Goal: Task Accomplishment & Management: Manage account settings

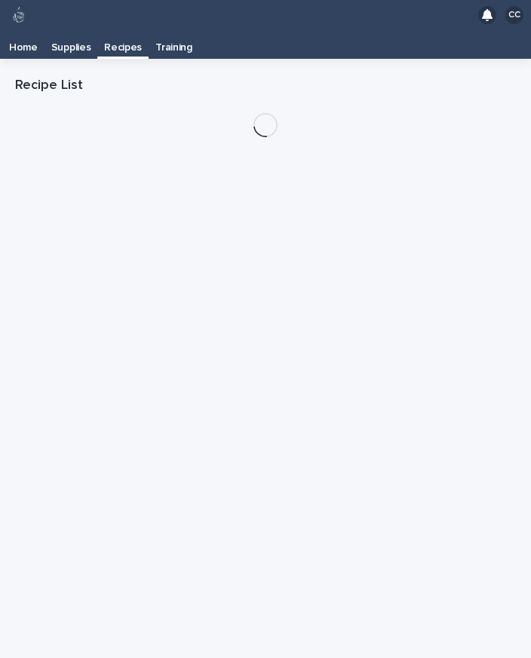
scroll to position [24, 0]
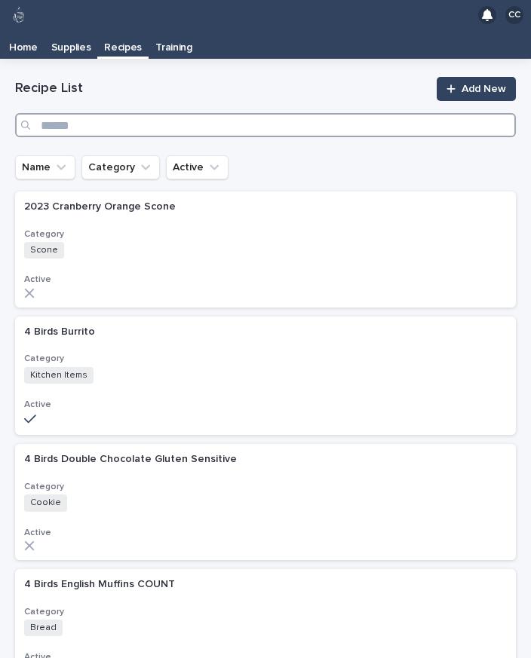
click at [224, 113] on input "Search" at bounding box center [265, 125] width 501 height 24
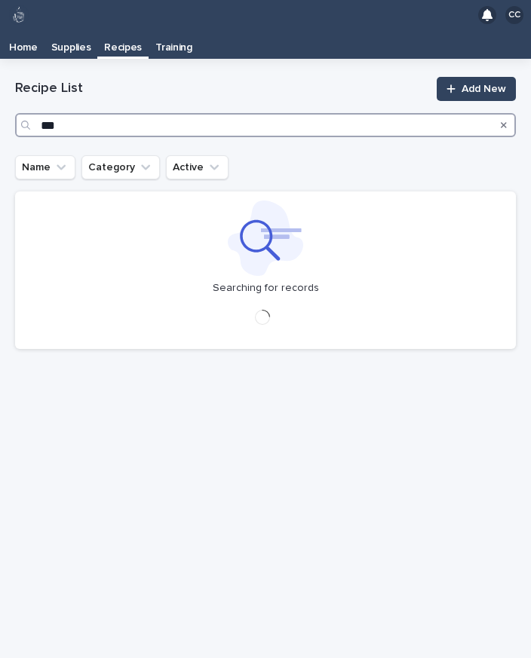
type input "****"
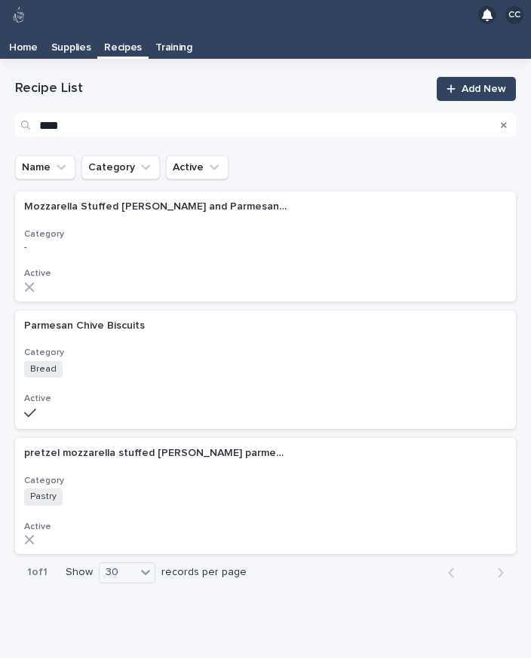
click at [72, 321] on div "Parmesan Chive Biscuits Parmesan Chive Biscuits Category Bread + 0 Active" at bounding box center [265, 370] width 501 height 119
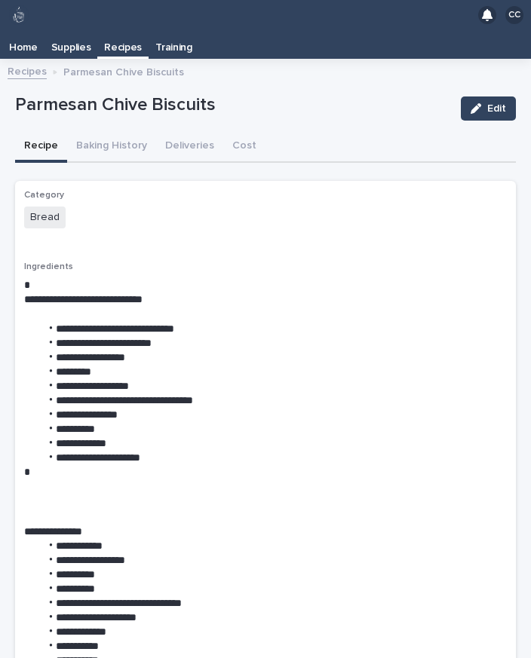
click at [112, 131] on button "Baking History" at bounding box center [111, 147] width 89 height 32
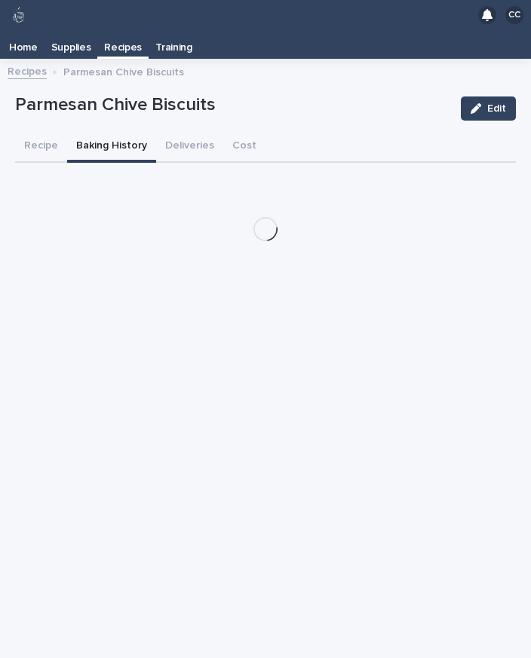
click at [2, 411] on div "Loading... Saving… Loading... Saving… Parmesan Chive Biscuits Edit Parmesan Chi…" at bounding box center [265, 363] width 531 height 590
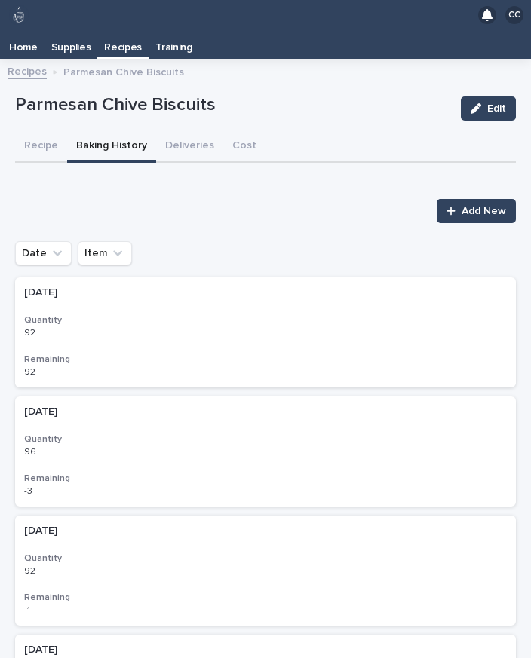
click at [44, 328] on p at bounding box center [90, 333] width 132 height 11
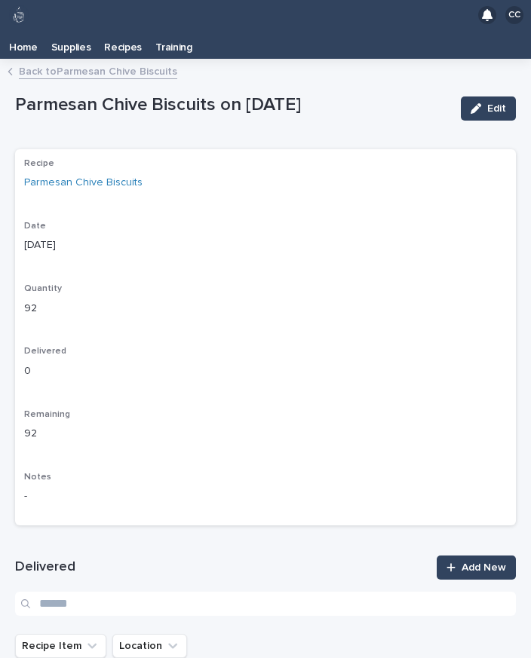
click at [480, 97] on button "Edit" at bounding box center [488, 109] width 55 height 24
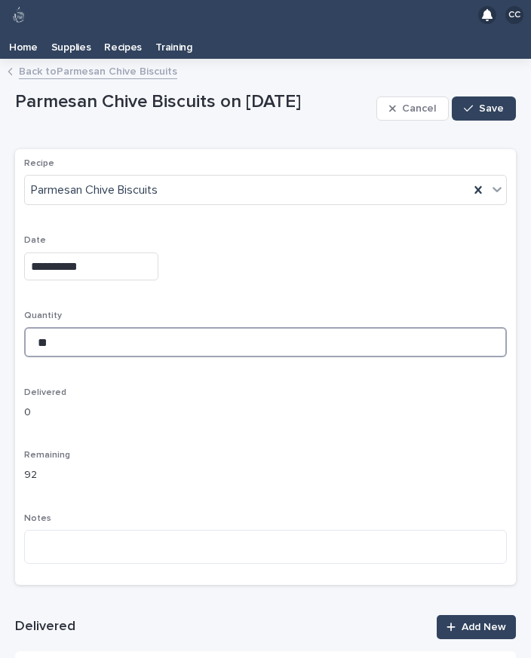
click at [117, 327] on input "**" at bounding box center [265, 342] width 483 height 30
type input "*"
type input "***"
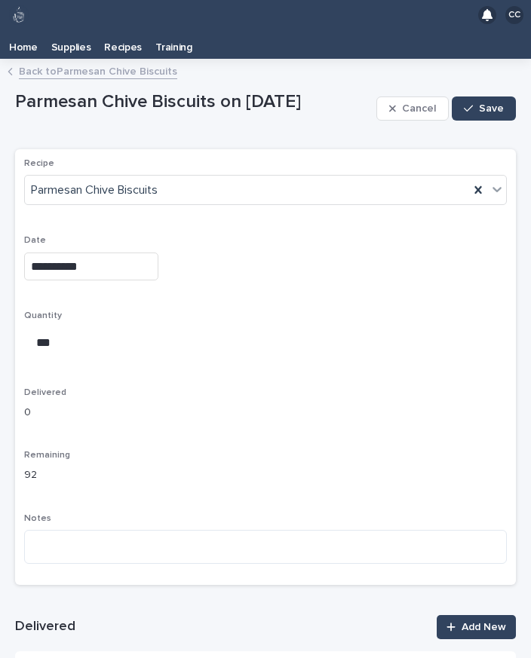
click at [493, 103] on span "Save" at bounding box center [491, 108] width 25 height 11
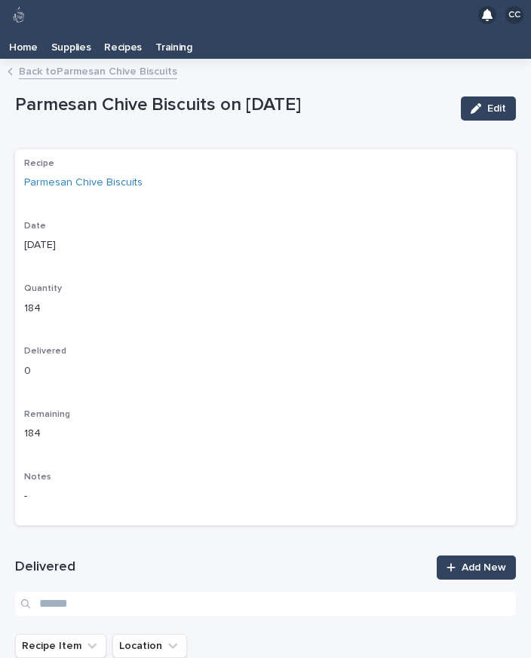
scroll to position [23, 0]
click at [26, 30] on p "Home" at bounding box center [23, 42] width 29 height 24
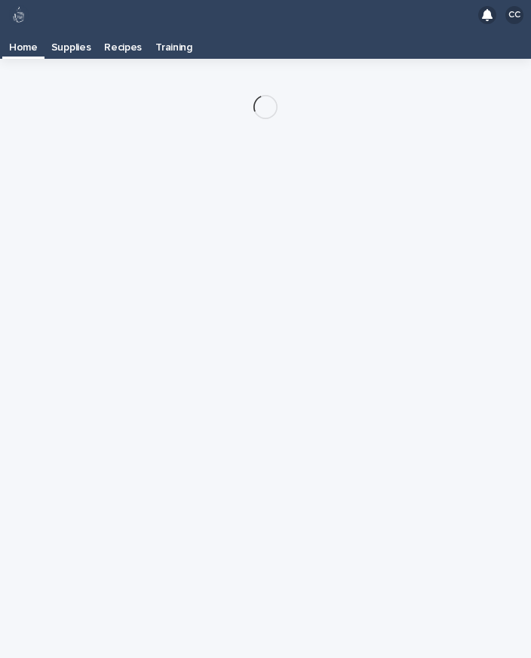
scroll to position [24, 0]
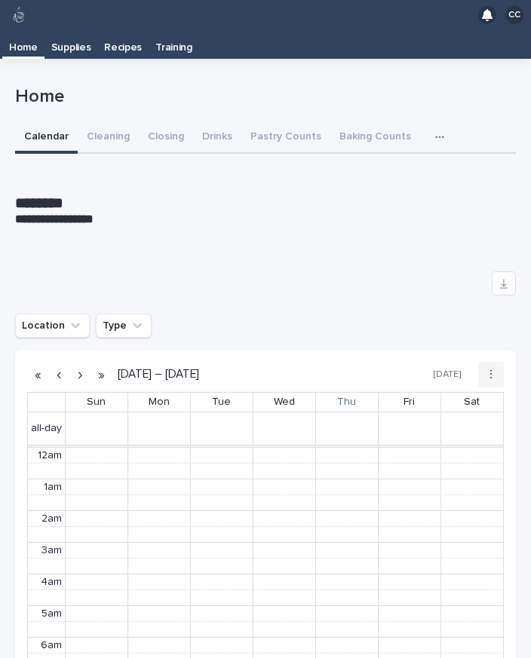
scroll to position [191, 0]
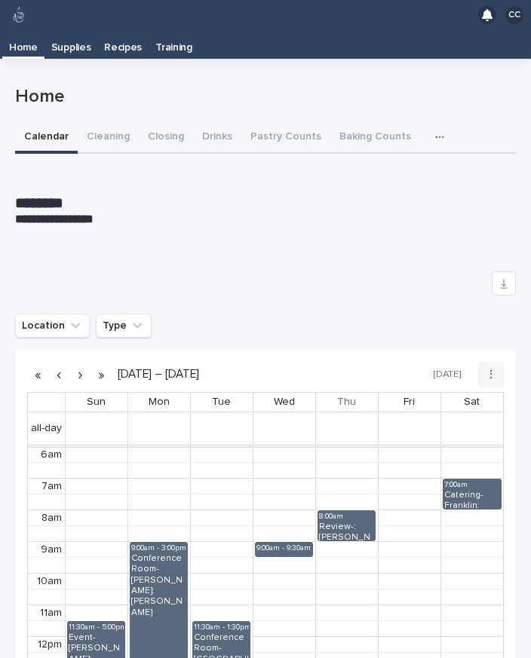
click at [283, 122] on button "Pastry Counts" at bounding box center [285, 138] width 89 height 32
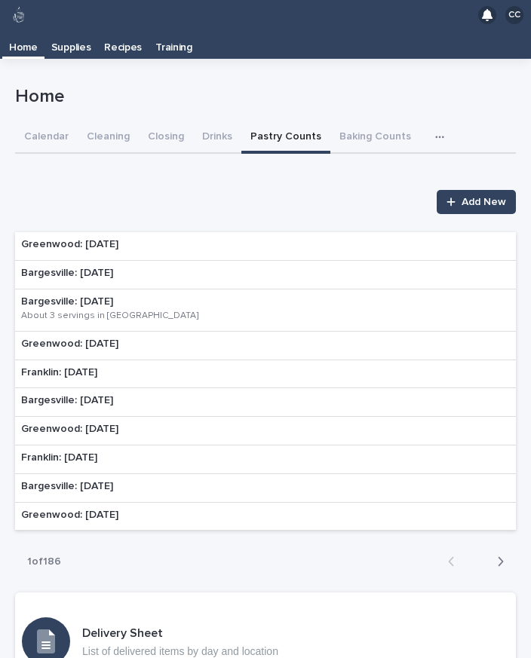
click at [106, 267] on p "Bargesville: [DATE]" at bounding box center [67, 273] width 92 height 13
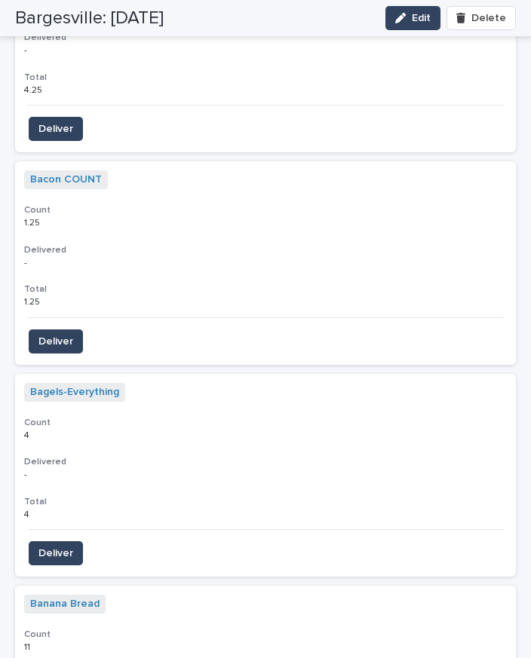
scroll to position [1412, 0]
click at [59, 546] on span "Deliver" at bounding box center [55, 553] width 35 height 15
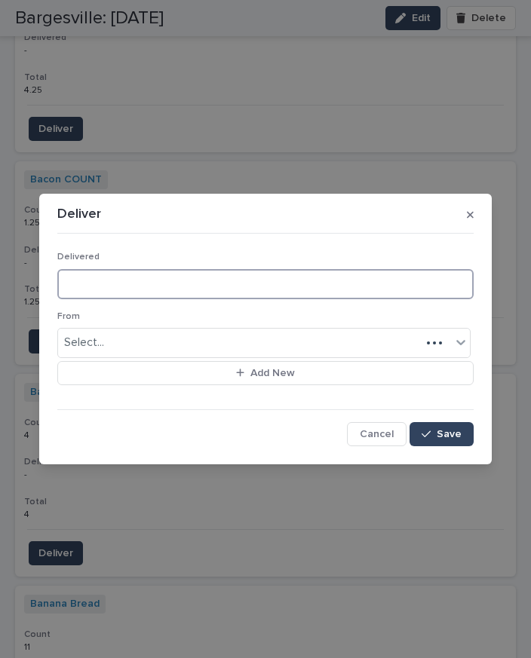
click at [155, 293] on input at bounding box center [265, 284] width 416 height 30
type input "**"
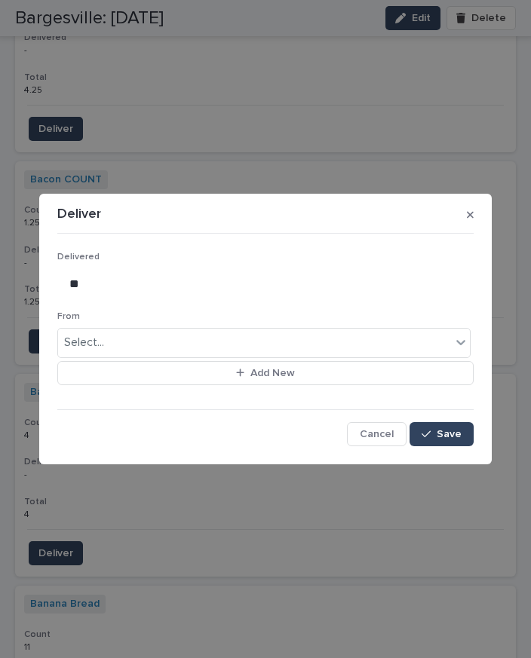
click at [457, 423] on button "Save" at bounding box center [441, 434] width 64 height 24
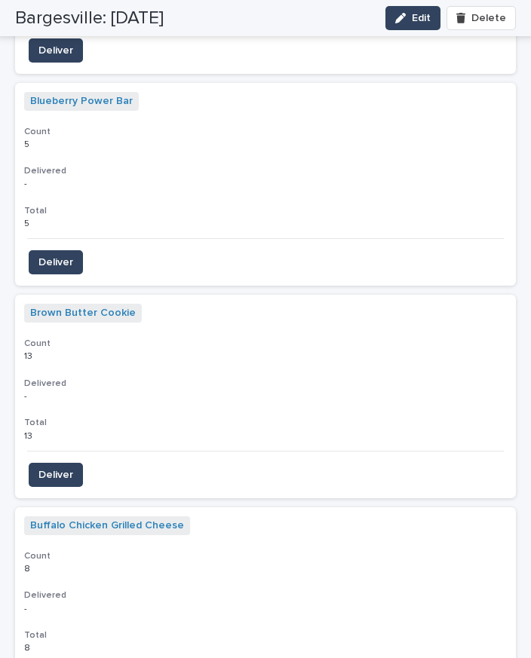
scroll to position [2340, 0]
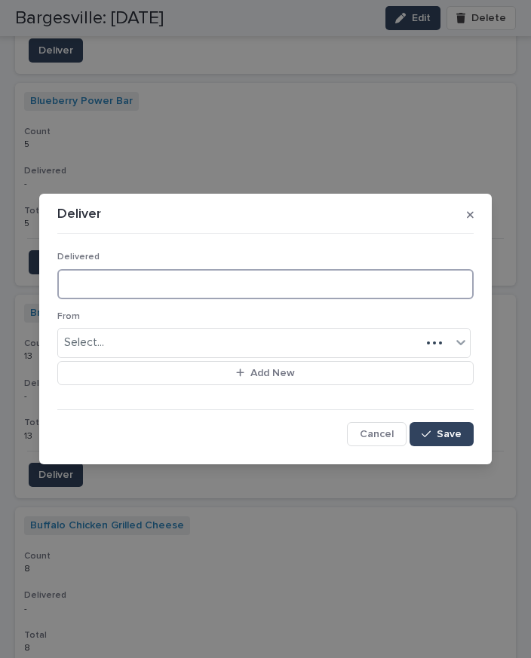
click at [115, 286] on input at bounding box center [265, 284] width 416 height 30
type input "**"
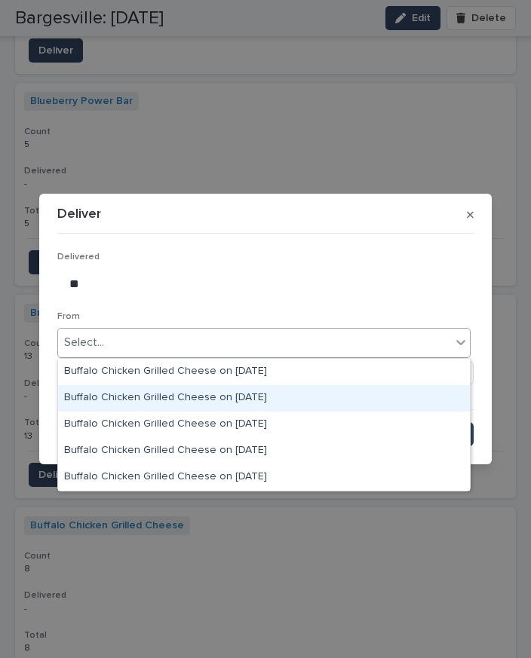
click at [268, 385] on div "Buffalo Chicken Grilled Cheese on 8-15-25" at bounding box center [264, 398] width 412 height 26
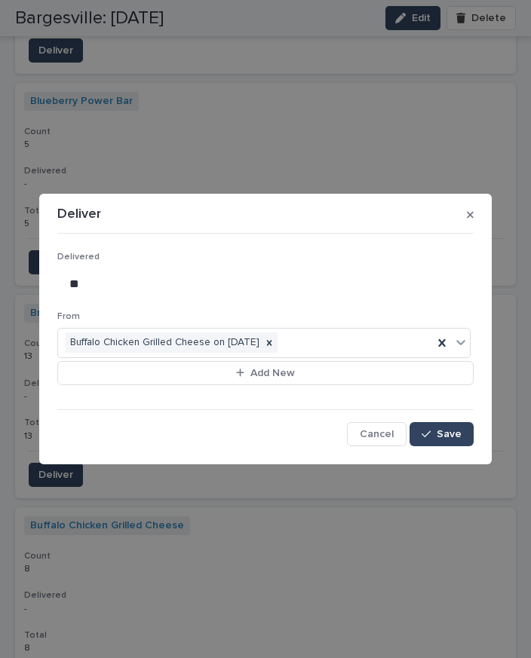
click at [447, 439] on span "Save" at bounding box center [449, 434] width 25 height 11
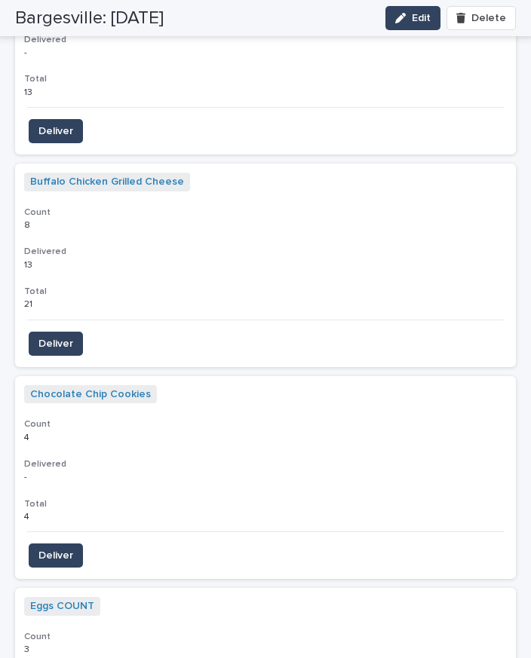
scroll to position [2686, 0]
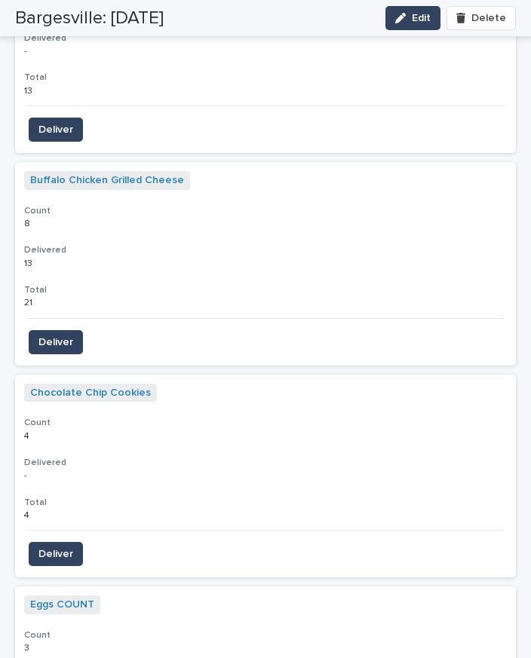
click at [73, 542] on button "Deliver" at bounding box center [56, 554] width 54 height 24
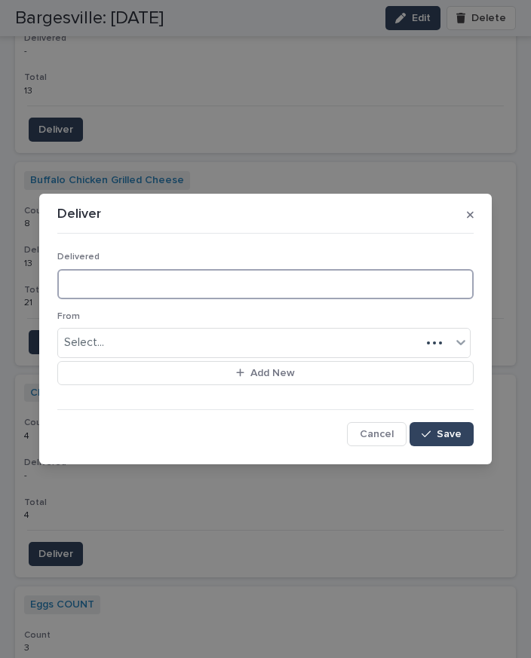
click at [130, 290] on input at bounding box center [265, 284] width 416 height 30
type input "**"
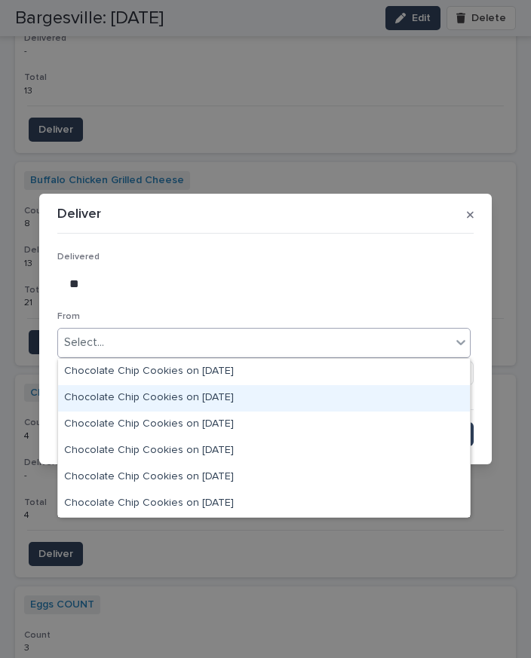
click at [220, 385] on div "Chocolate Chip Cookies on 8-19-25" at bounding box center [264, 398] width 412 height 26
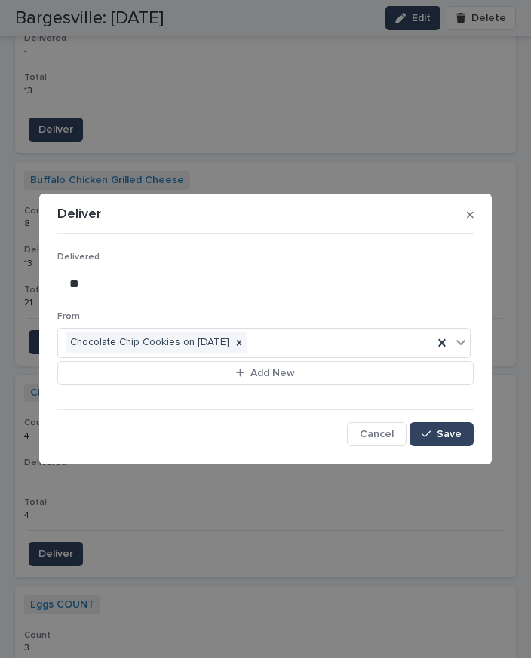
click at [454, 437] on span "Save" at bounding box center [449, 434] width 25 height 11
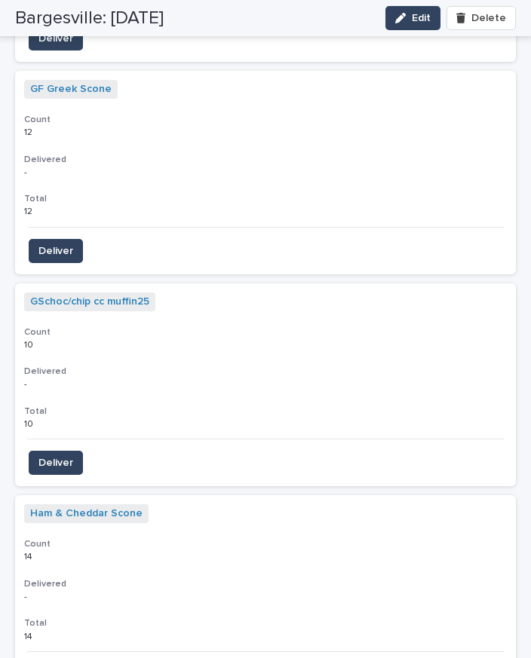
scroll to position [3838, 0]
click at [61, 455] on span "Deliver" at bounding box center [55, 462] width 35 height 15
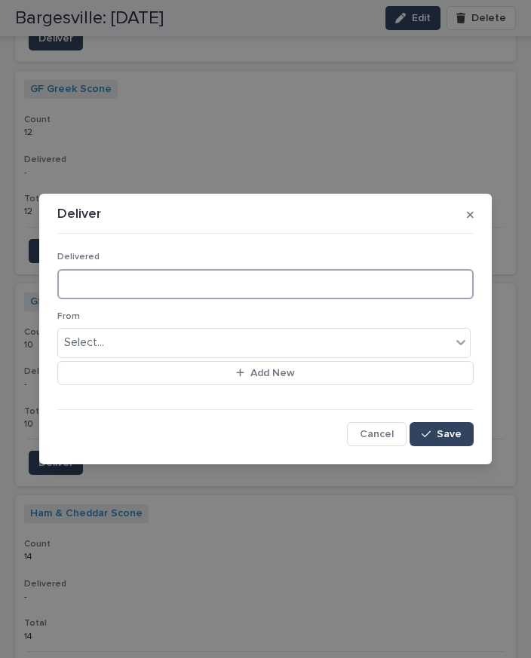
click at [133, 280] on input at bounding box center [265, 284] width 416 height 30
type input "*"
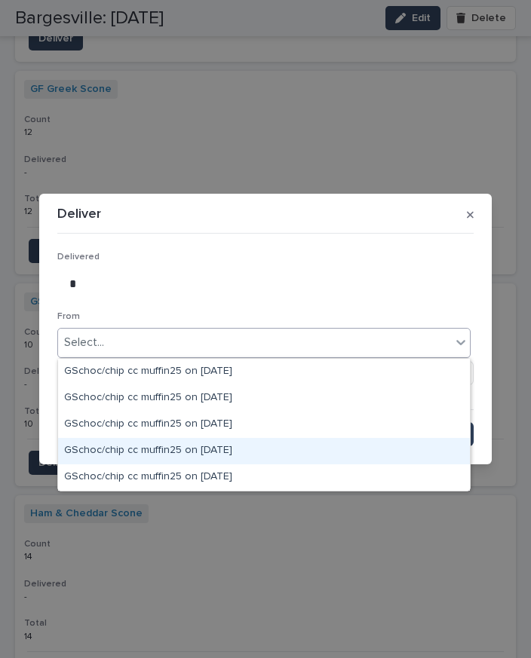
click at [220, 438] on div "GSchoc/chip cc muffin25 on [DATE]" at bounding box center [264, 451] width 412 height 26
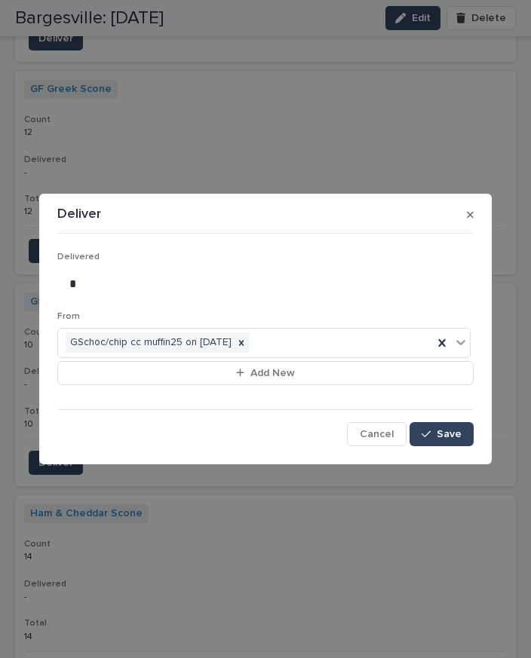
click at [455, 433] on span "Save" at bounding box center [449, 434] width 25 height 11
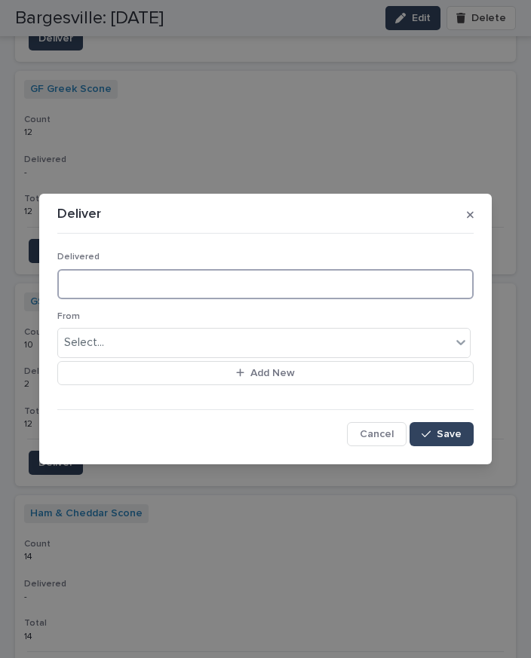
click at [114, 286] on input at bounding box center [265, 284] width 416 height 30
type input "**"
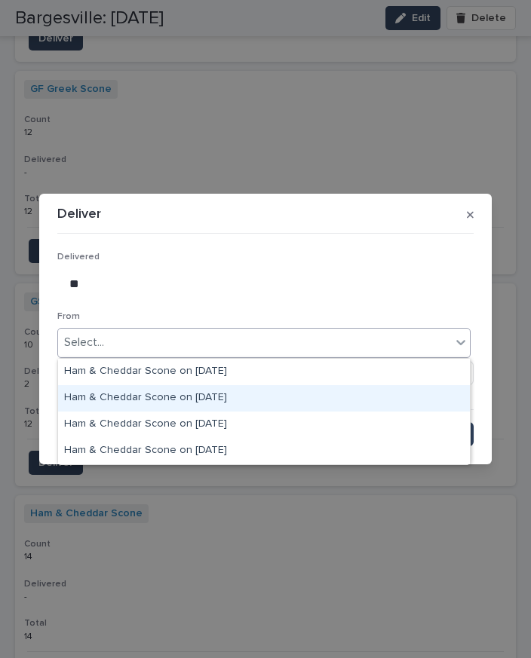
click at [216, 385] on div "Ham & Cheddar Scone on [DATE]" at bounding box center [264, 398] width 412 height 26
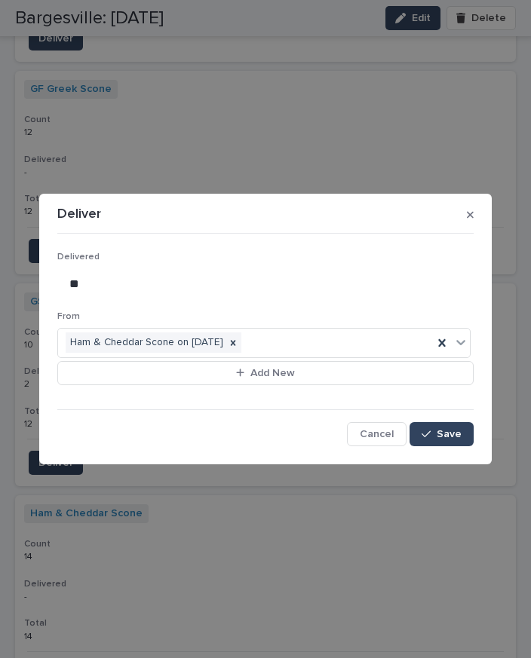
click at [454, 439] on span "Save" at bounding box center [449, 434] width 25 height 11
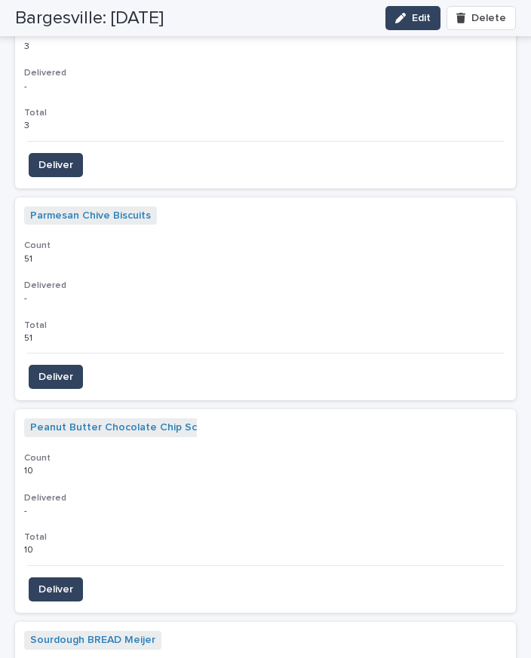
scroll to position [4561, 0]
click at [68, 582] on span "Deliver" at bounding box center [55, 589] width 35 height 15
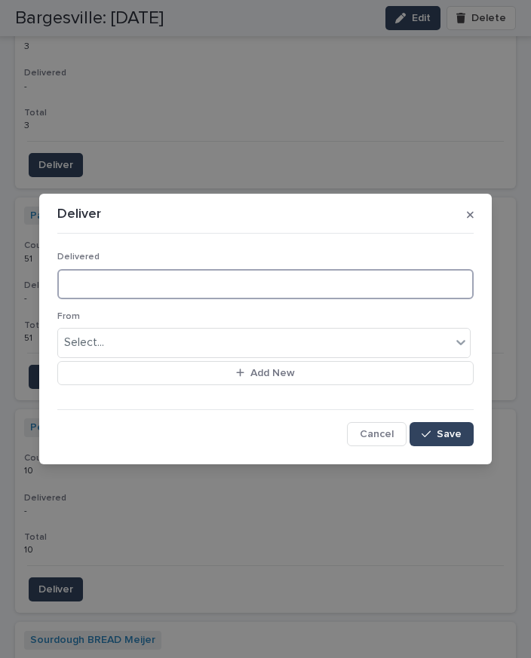
click at [144, 284] on input at bounding box center [265, 284] width 416 height 30
type input "*"
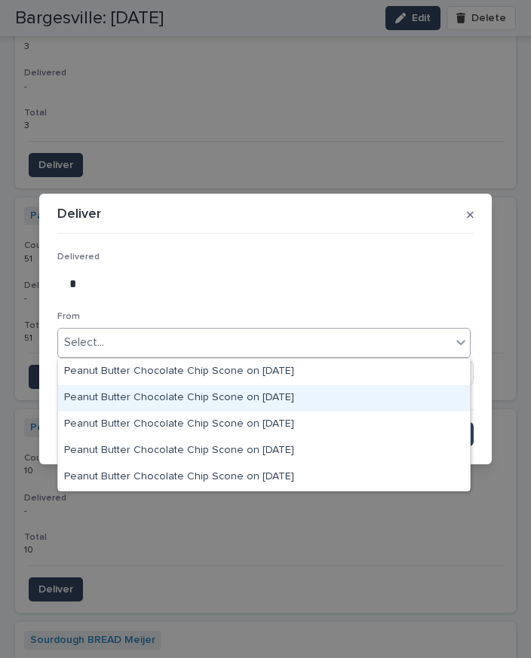
click at [271, 385] on div "Peanut Butter Chocolate Chip Scone on [DATE]" at bounding box center [264, 398] width 412 height 26
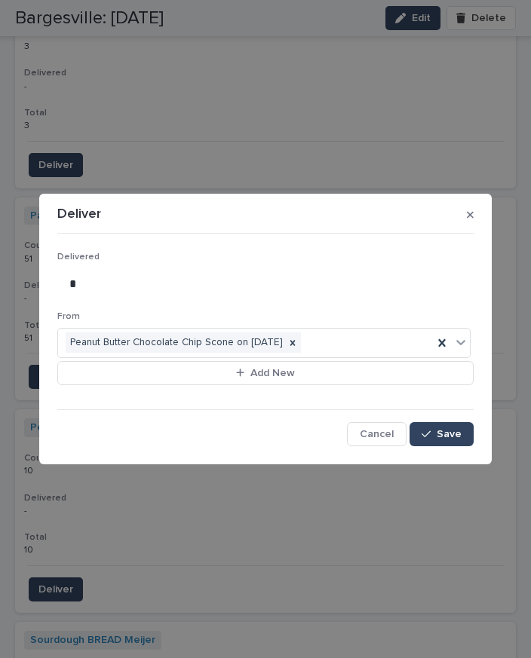
click at [449, 440] on button "Save" at bounding box center [441, 434] width 64 height 24
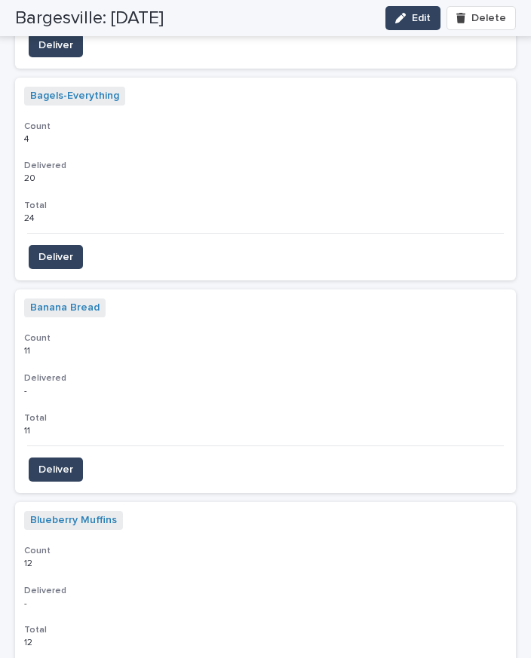
scroll to position [1711, 0]
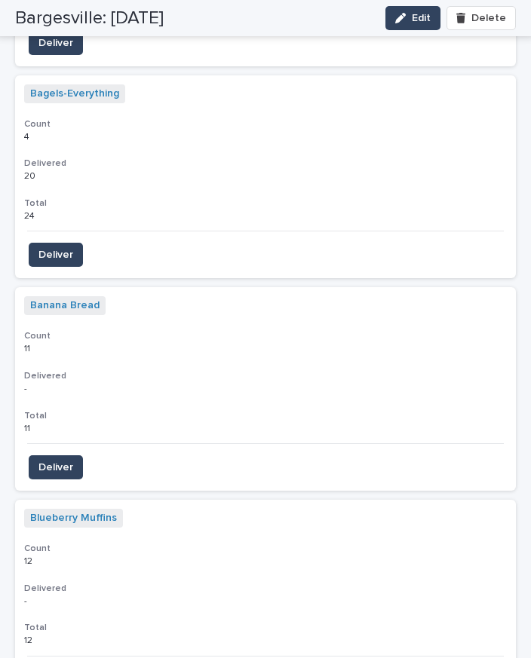
click at [57, 460] on span "Deliver" at bounding box center [55, 467] width 35 height 15
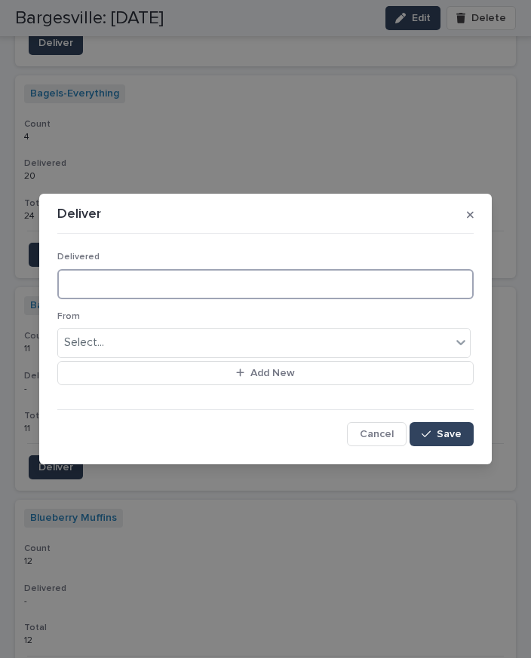
click at [142, 275] on input at bounding box center [265, 284] width 416 height 30
type input "*"
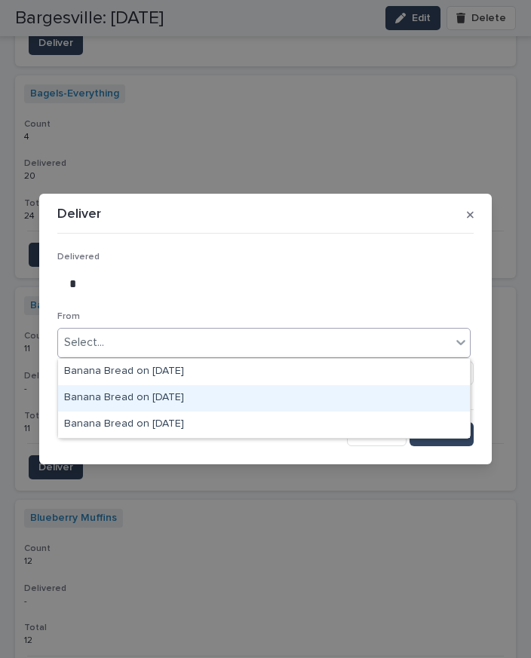
click at [170, 385] on div "Banana Bread on 8-18-25" at bounding box center [264, 398] width 412 height 26
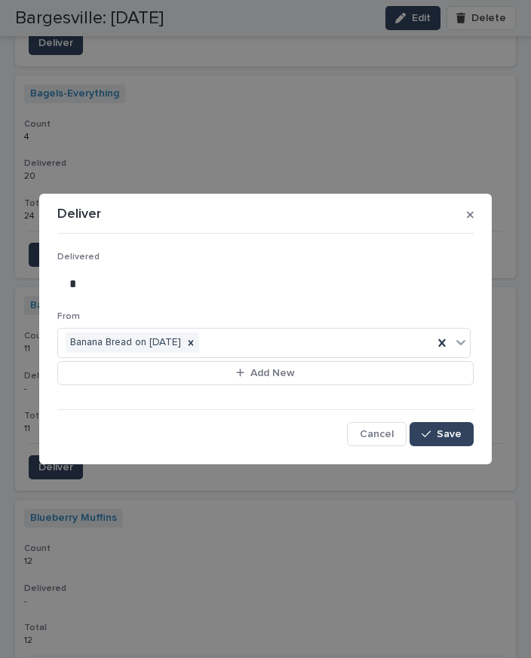
click at [442, 432] on span "Save" at bounding box center [449, 434] width 25 height 11
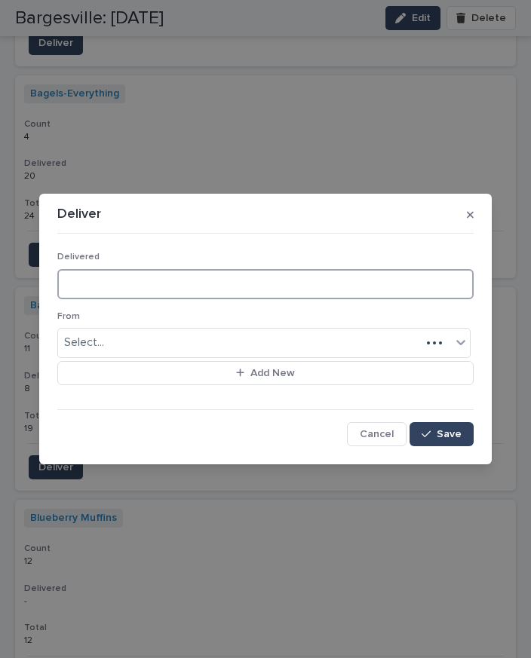
click at [115, 284] on input at bounding box center [265, 284] width 416 height 30
type input "*"
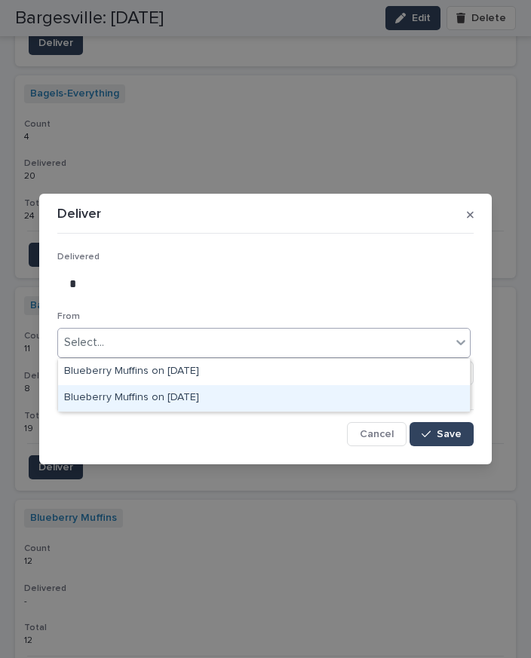
click at [198, 385] on div "Blueberry Muffins on [DATE]" at bounding box center [264, 398] width 412 height 26
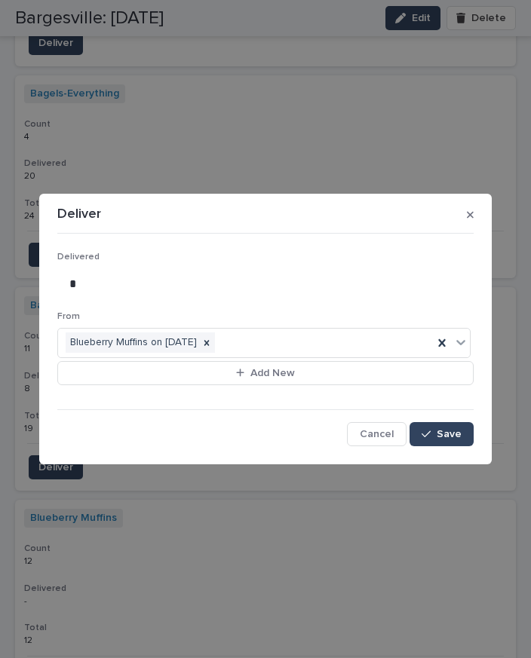
click at [440, 439] on span "Save" at bounding box center [449, 434] width 25 height 11
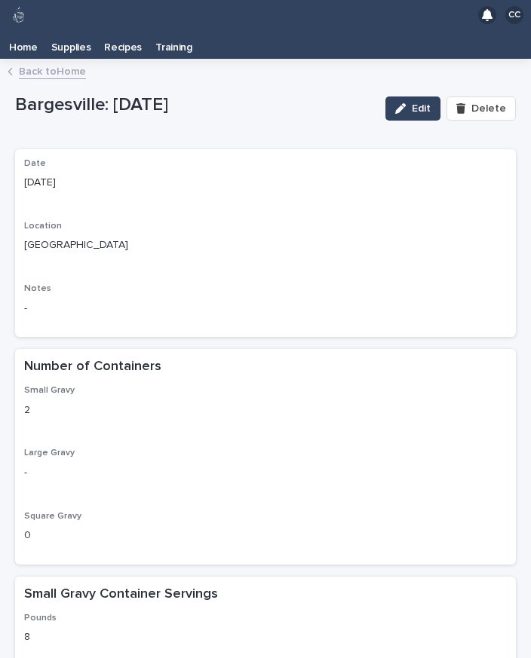
scroll to position [0, 0]
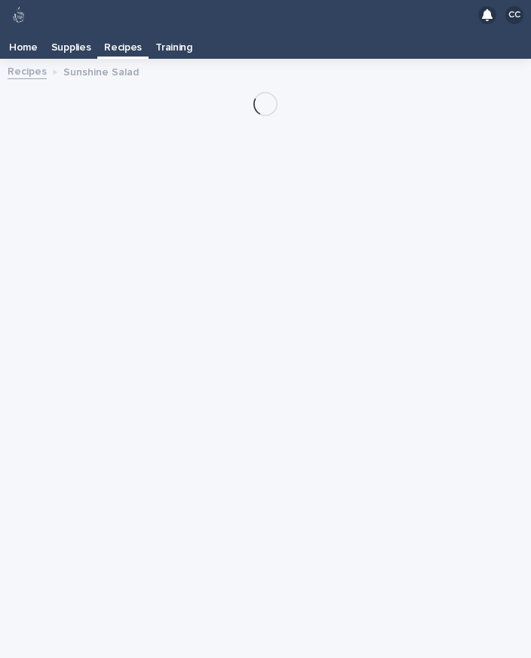
scroll to position [24, 0]
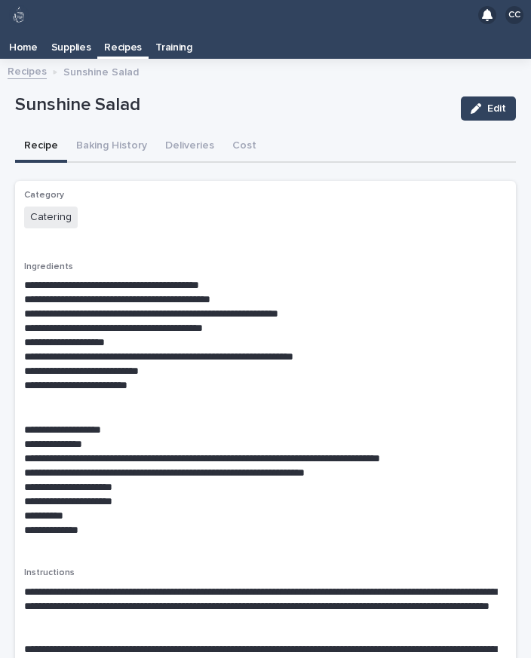
click at [36, 30] on p "Home" at bounding box center [23, 42] width 29 height 24
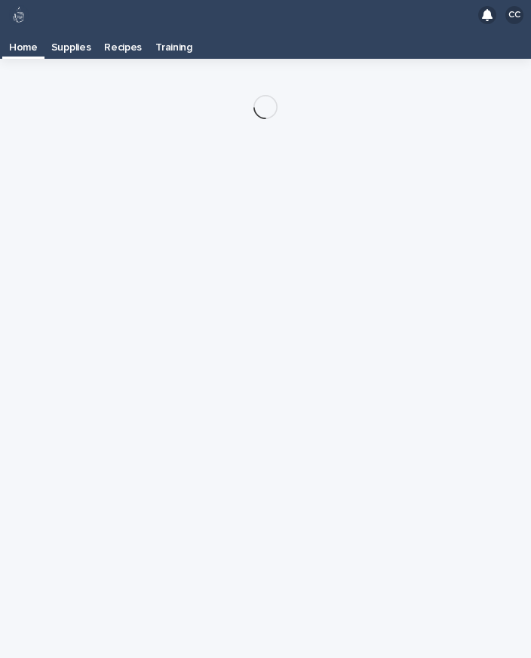
click at [35, 30] on p "Home" at bounding box center [23, 42] width 29 height 24
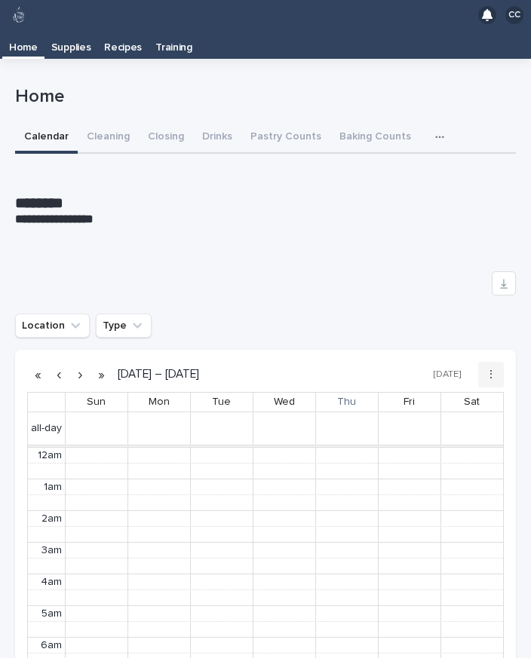
scroll to position [191, 0]
click at [286, 122] on button "Pastry Counts" at bounding box center [285, 138] width 89 height 32
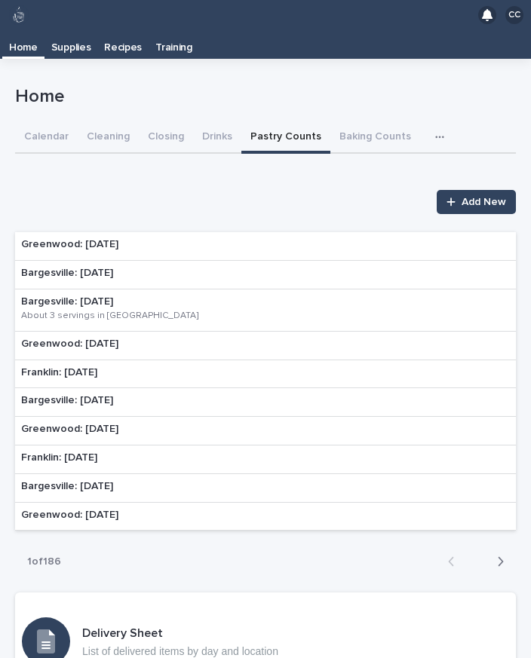
click at [105, 238] on p "Greenwood: [DATE]" at bounding box center [69, 244] width 97 height 13
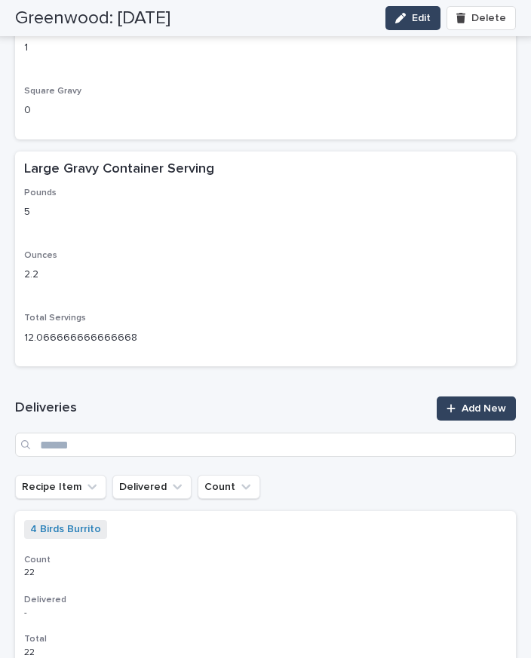
scroll to position [435, 0]
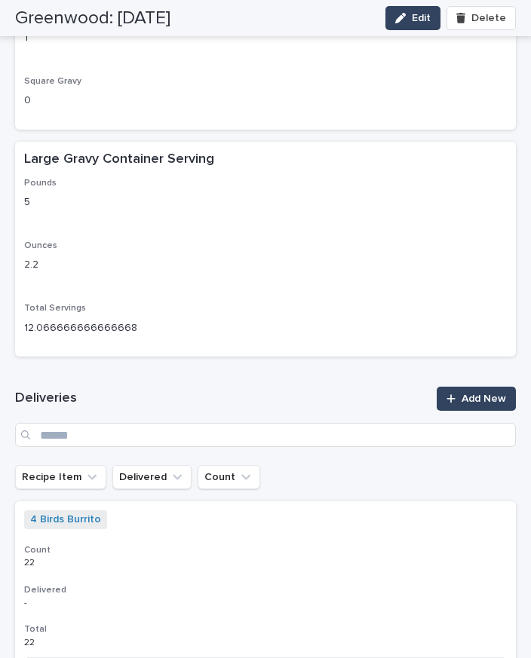
click at [480, 394] on span "Add New" at bounding box center [483, 399] width 44 height 11
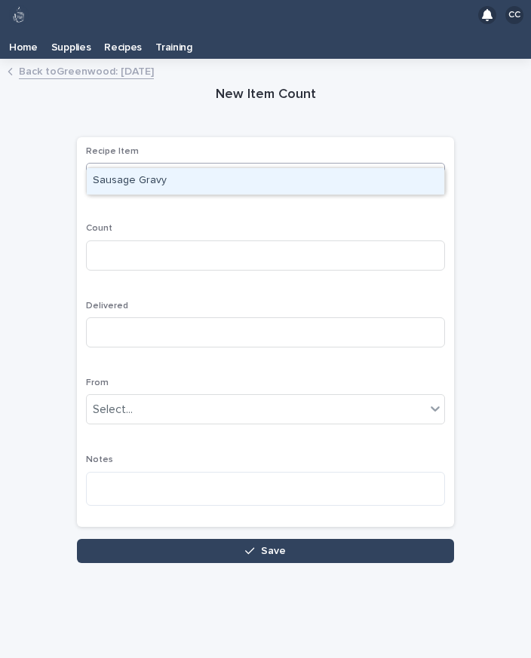
type input "***"
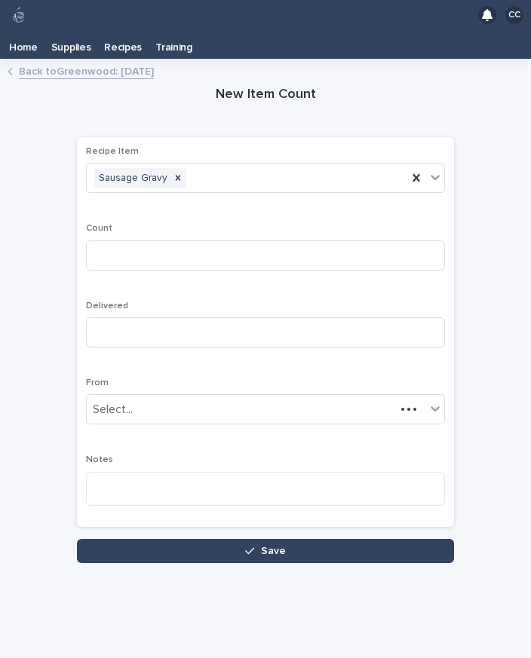
click at [343, 539] on button "Save" at bounding box center [265, 551] width 377 height 24
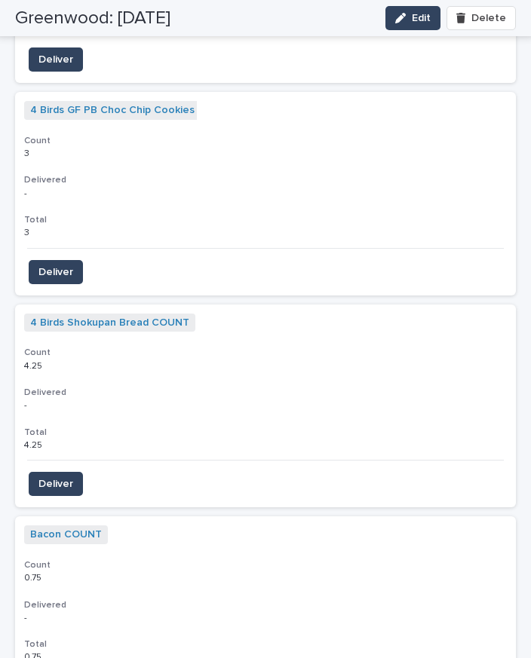
scroll to position [1071, 0]
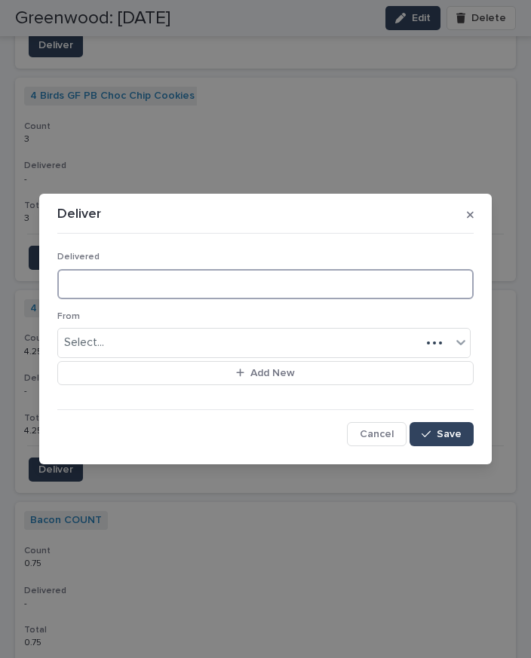
click at [111, 288] on input at bounding box center [265, 284] width 416 height 30
type input "*"
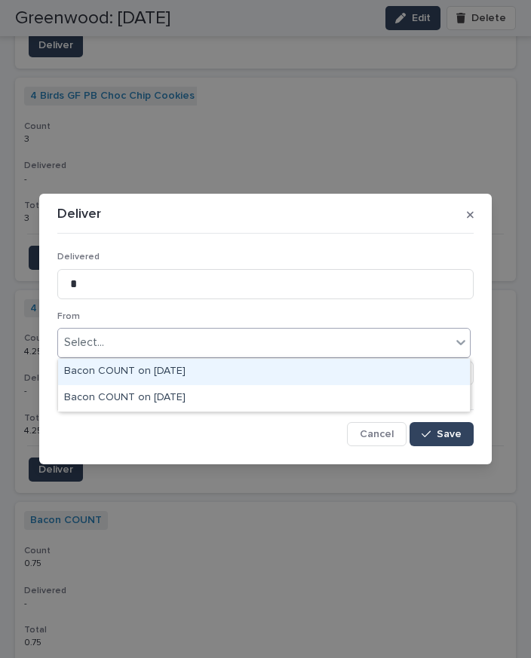
click at [188, 359] on div "Bacon COUNT on [DATE]" at bounding box center [264, 372] width 412 height 26
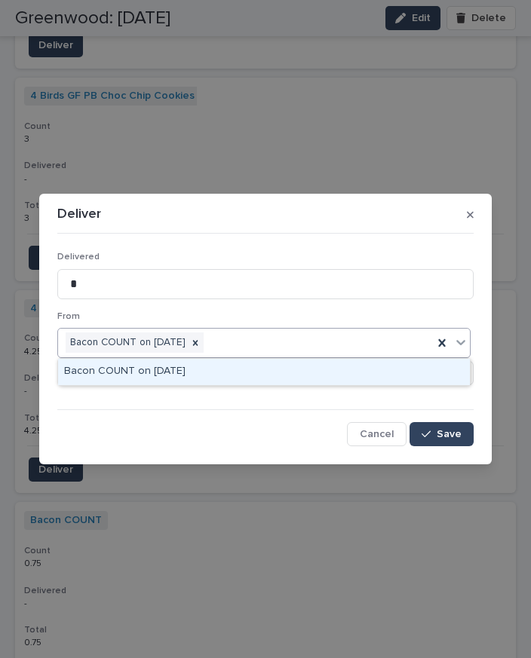
click at [176, 359] on div "Bacon COUNT on [DATE]" at bounding box center [264, 372] width 412 height 26
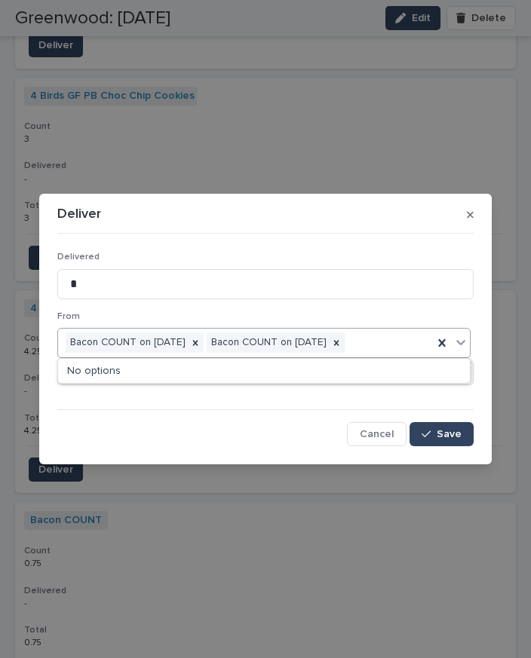
click at [143, 359] on div "No options" at bounding box center [264, 371] width 412 height 25
click at [421, 264] on div "Delivered *" at bounding box center [265, 281] width 416 height 59
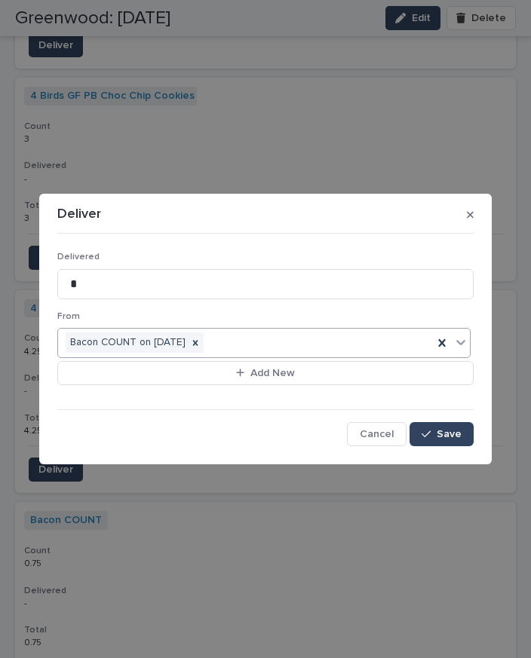
click at [440, 437] on span "Save" at bounding box center [449, 434] width 25 height 11
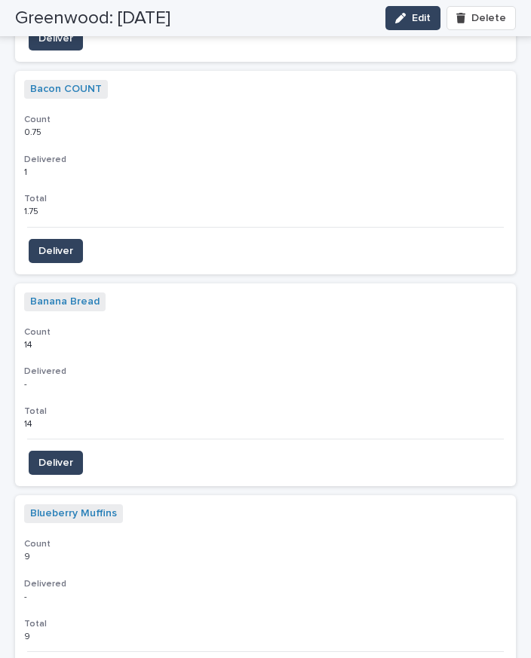
scroll to position [1521, 0]
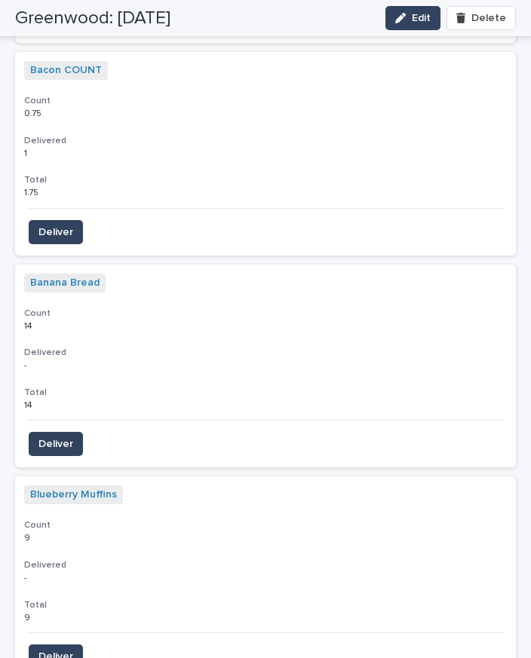
click at [57, 649] on span "Deliver" at bounding box center [55, 656] width 35 height 15
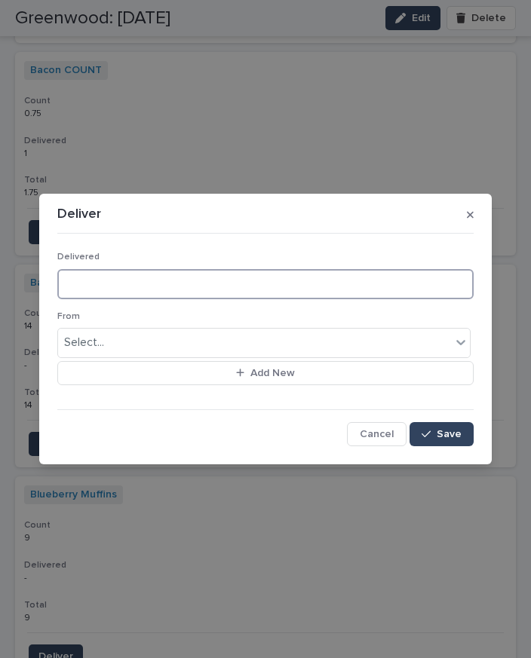
click at [132, 290] on input at bounding box center [265, 284] width 416 height 30
type input "*"
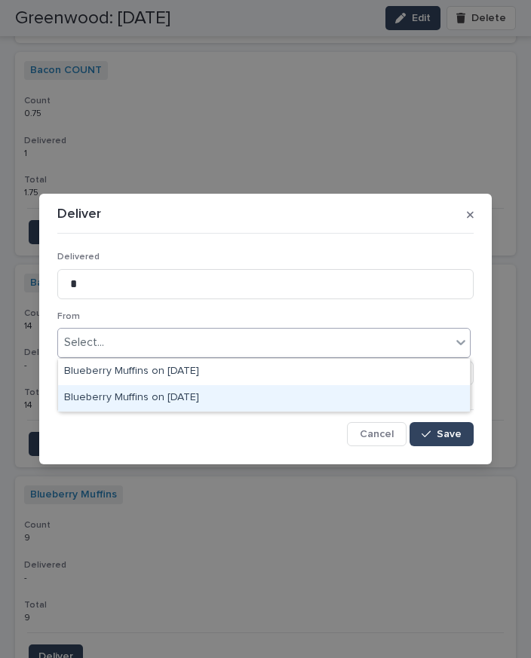
click at [201, 385] on div "Blueberry Muffins on [DATE]" at bounding box center [264, 398] width 412 height 26
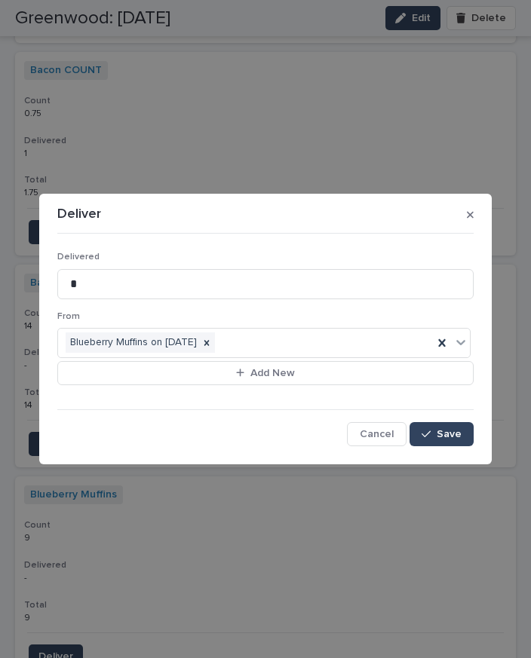
click at [440, 439] on span "Save" at bounding box center [449, 434] width 25 height 11
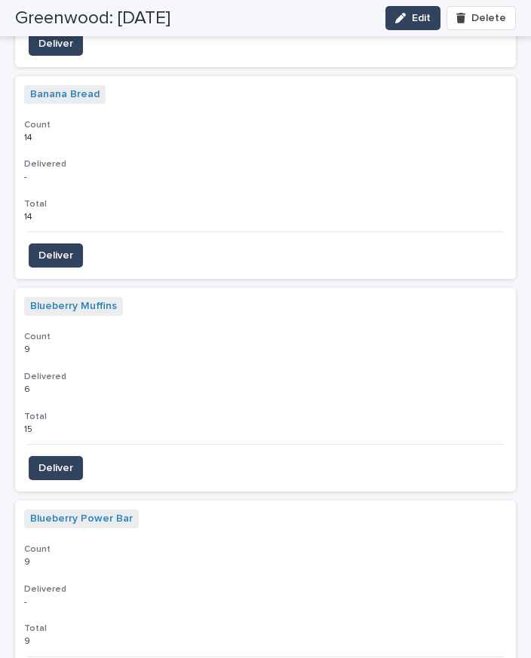
scroll to position [1746, 0]
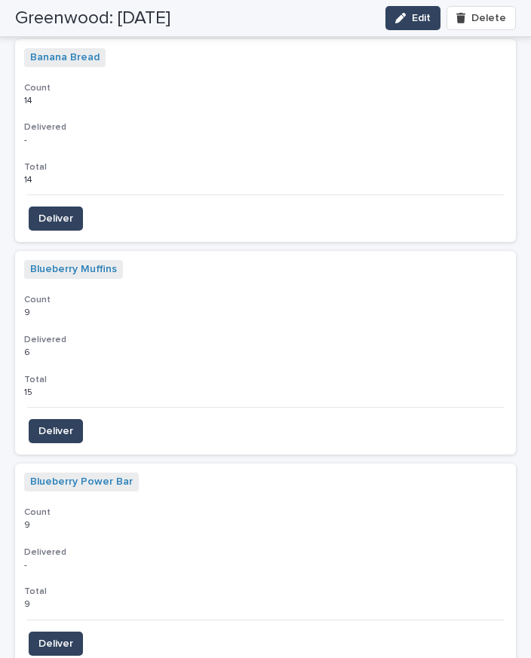
click at [72, 632] on button "Deliver" at bounding box center [56, 644] width 54 height 24
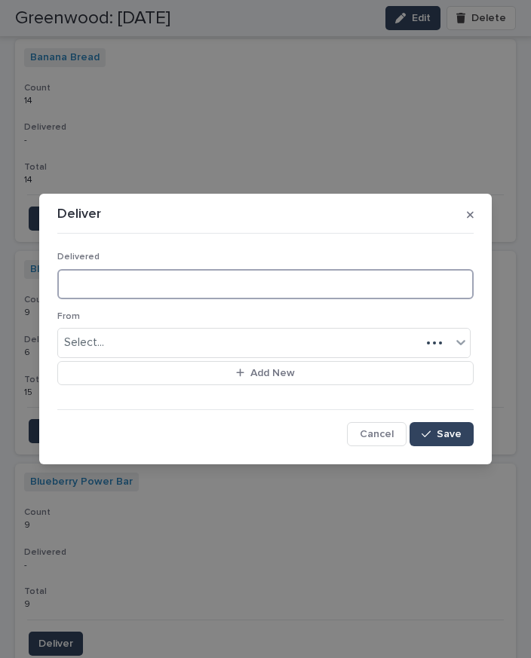
click at [118, 279] on input at bounding box center [265, 284] width 416 height 30
type input "*"
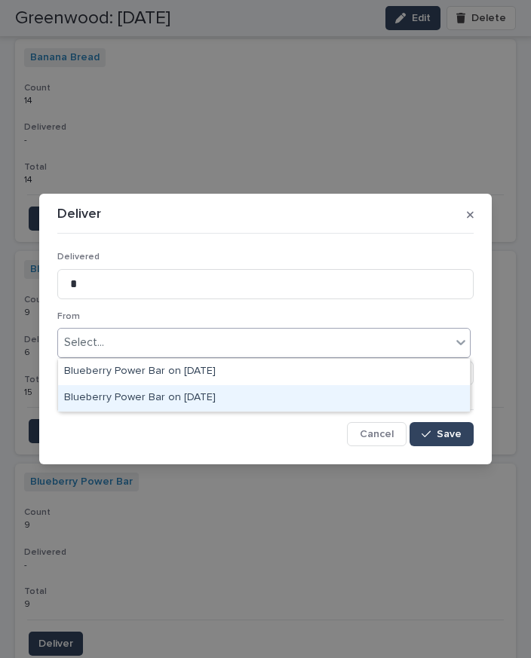
click at [215, 385] on div "Blueberry Power Bar on [DATE]" at bounding box center [264, 398] width 412 height 26
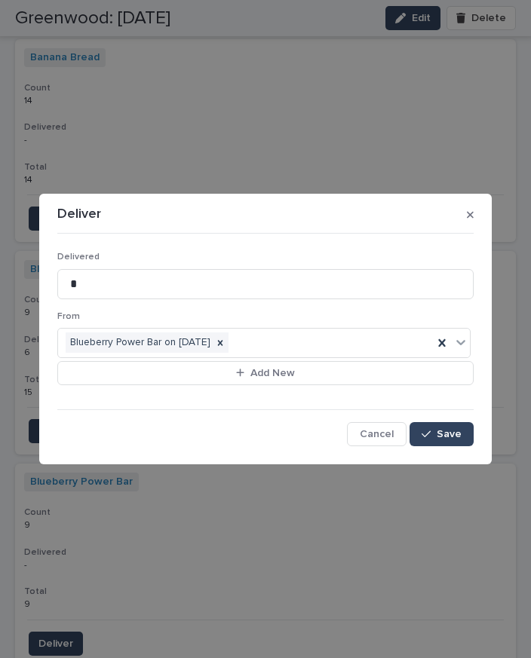
click at [443, 440] on button "Save" at bounding box center [441, 434] width 64 height 24
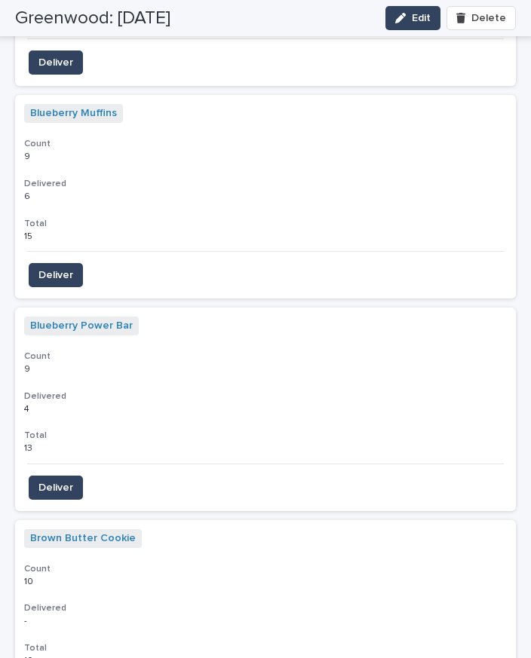
scroll to position [1921, 0]
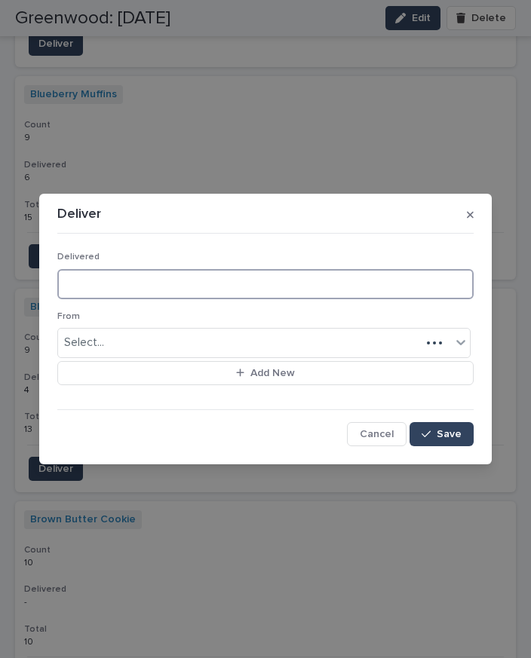
click at [116, 290] on input at bounding box center [265, 284] width 416 height 30
type input "*"
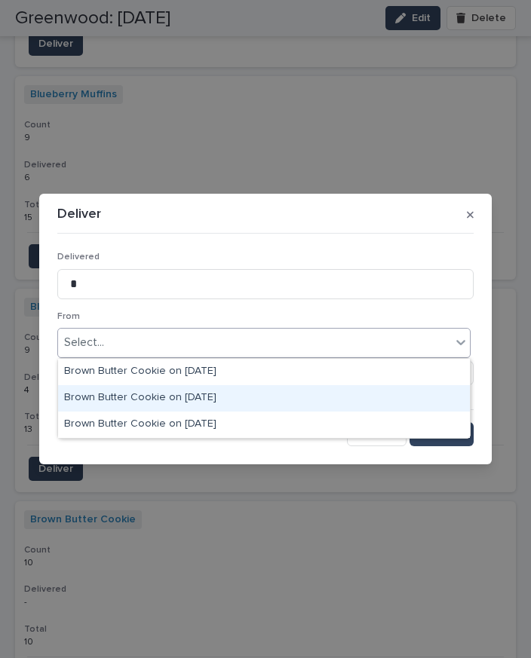
click at [201, 385] on div "Brown Butter Cookie on [DATE]" at bounding box center [264, 398] width 412 height 26
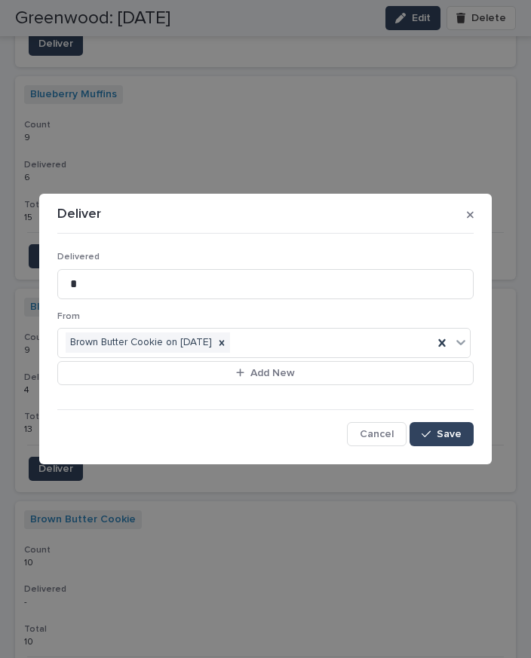
click at [441, 433] on span "Save" at bounding box center [449, 434] width 25 height 11
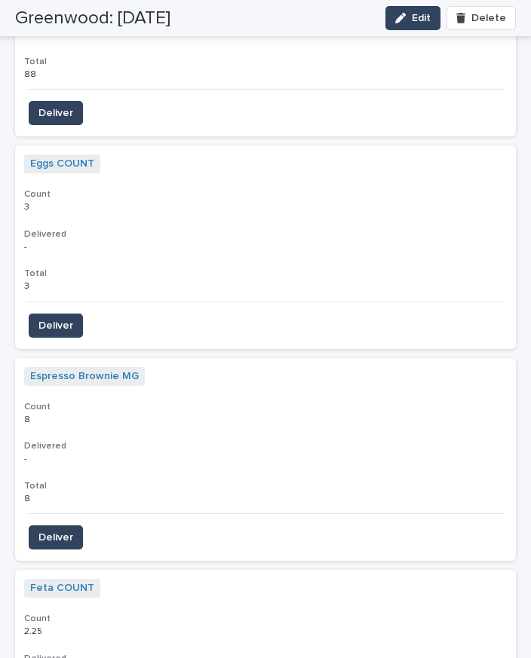
scroll to position [3127, 0]
click at [58, 529] on span "Deliver" at bounding box center [55, 536] width 35 height 15
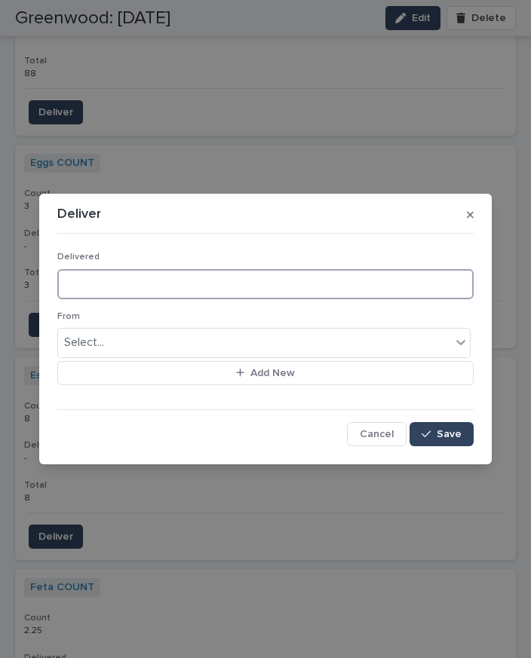
click at [136, 276] on input at bounding box center [265, 284] width 416 height 30
type input "*"
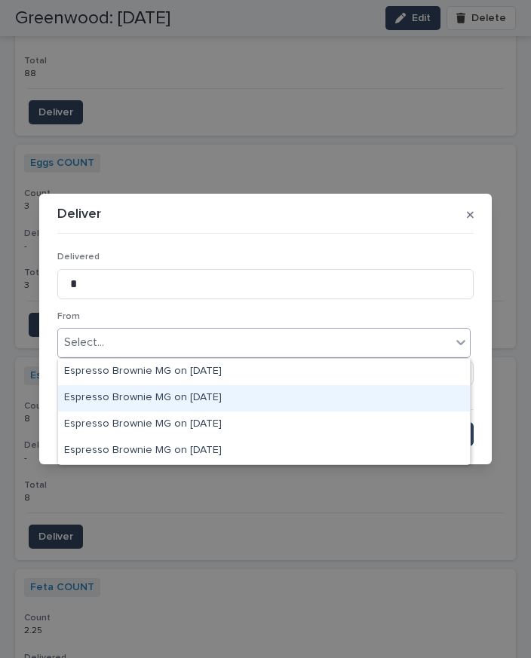
click at [198, 385] on div "Espresso Brownie MG on [DATE]" at bounding box center [264, 398] width 412 height 26
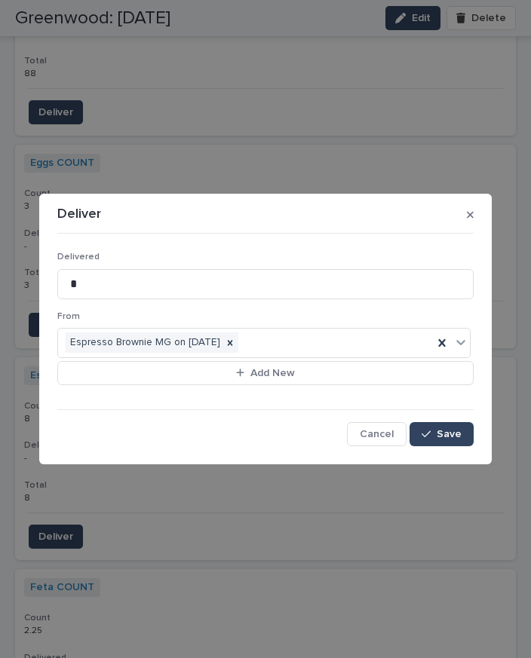
click at [442, 439] on span "Save" at bounding box center [449, 434] width 25 height 11
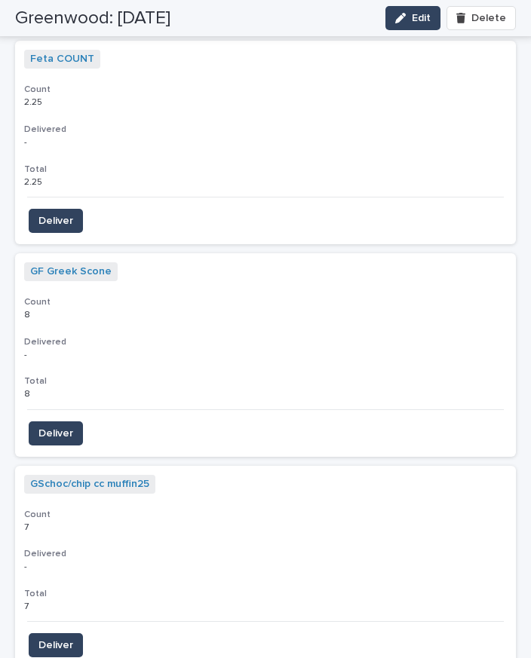
scroll to position [3656, 0]
click at [61, 425] on span "Deliver" at bounding box center [55, 432] width 35 height 15
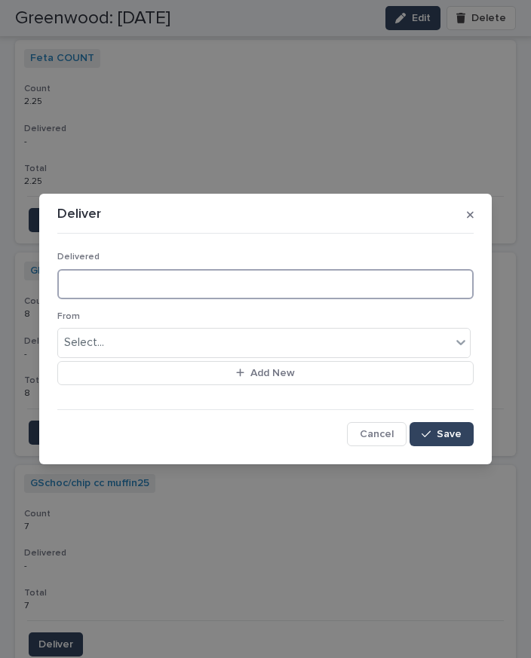
click at [127, 282] on input at bounding box center [265, 284] width 416 height 30
type input "*"
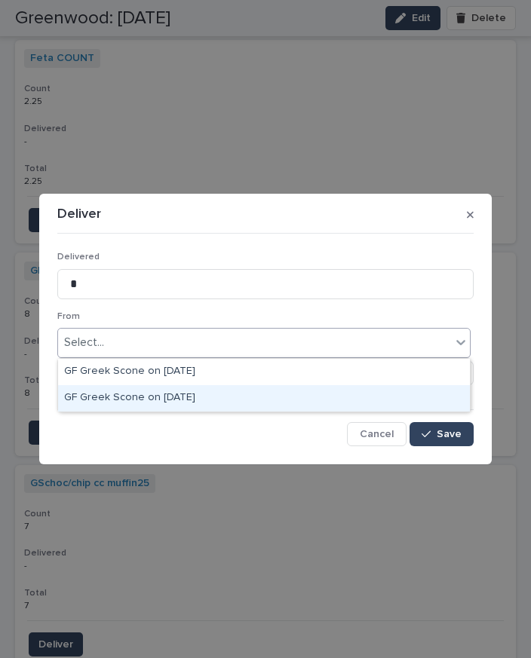
click at [453, 434] on span "Save" at bounding box center [449, 434] width 25 height 11
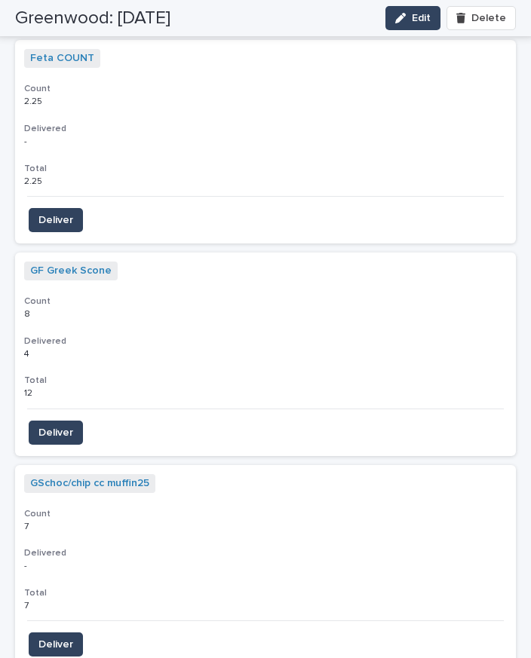
click at [54, 425] on span "Deliver" at bounding box center [55, 432] width 35 height 15
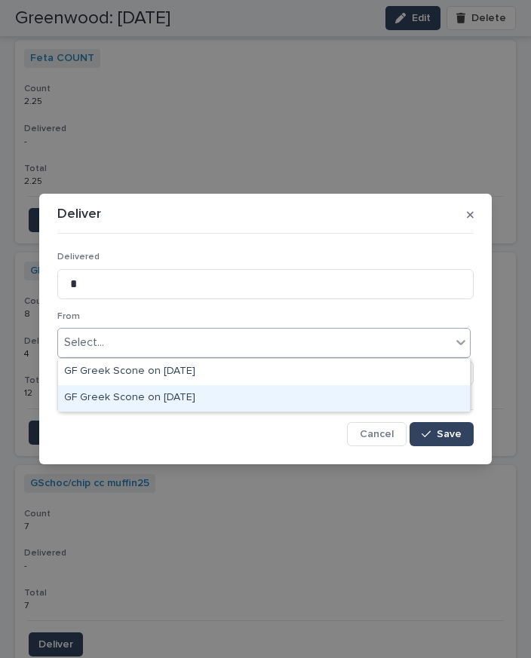
click at [176, 385] on div "GF Greek Scone on [DATE]" at bounding box center [264, 398] width 412 height 26
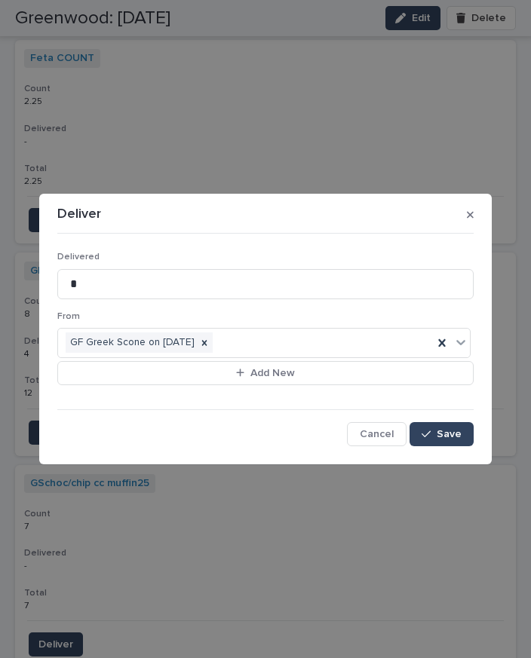
click at [444, 431] on span "Save" at bounding box center [449, 434] width 25 height 11
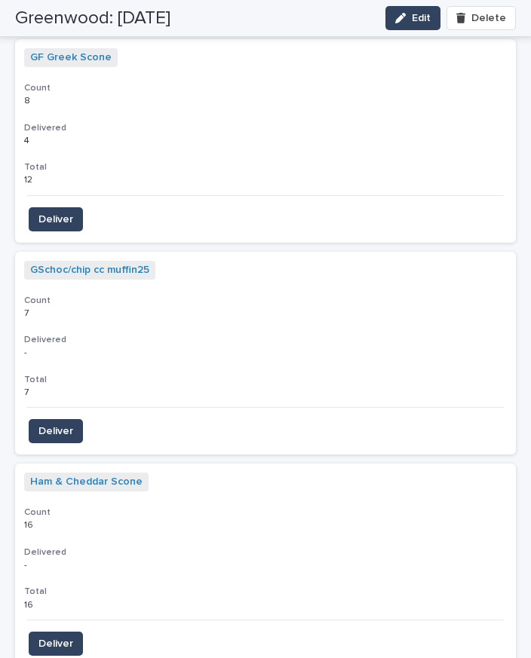
scroll to position [3870, 0]
click at [68, 423] on span "Deliver" at bounding box center [55, 430] width 35 height 15
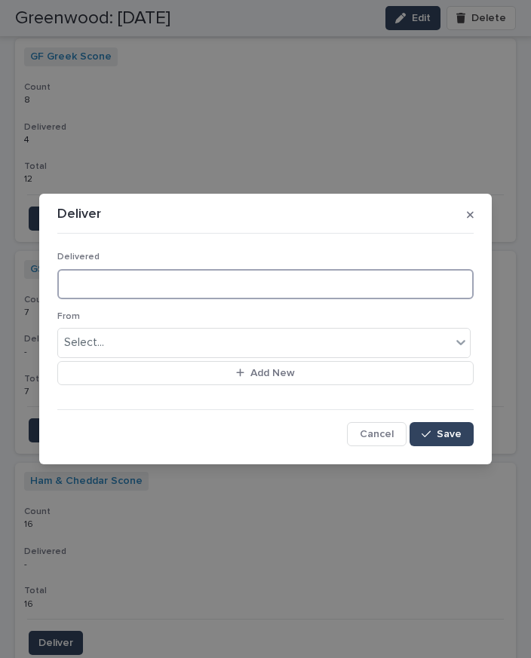
click at [142, 286] on input at bounding box center [265, 284] width 416 height 30
type input "*"
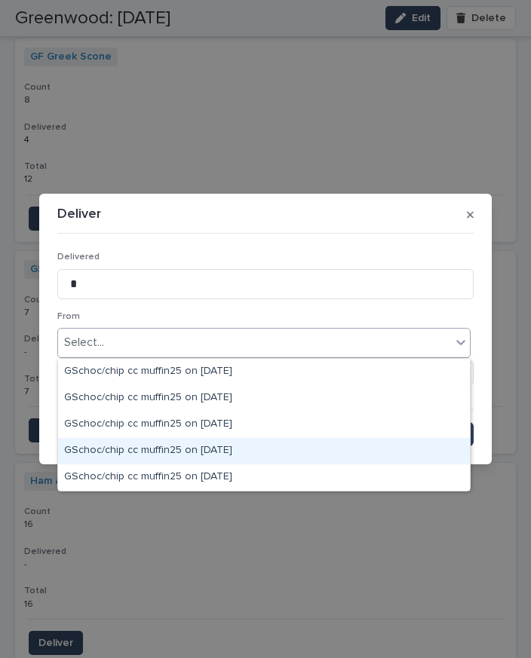
click at [241, 438] on div "GSchoc/chip cc muffin25 on [DATE]" at bounding box center [264, 451] width 412 height 26
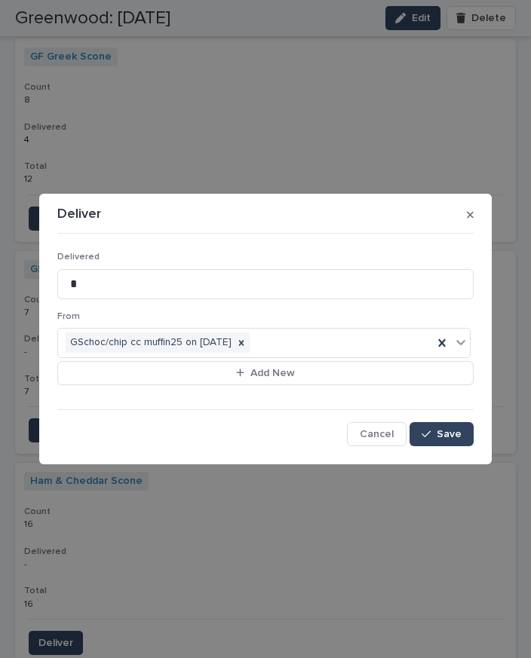
click at [455, 436] on span "Save" at bounding box center [449, 434] width 25 height 11
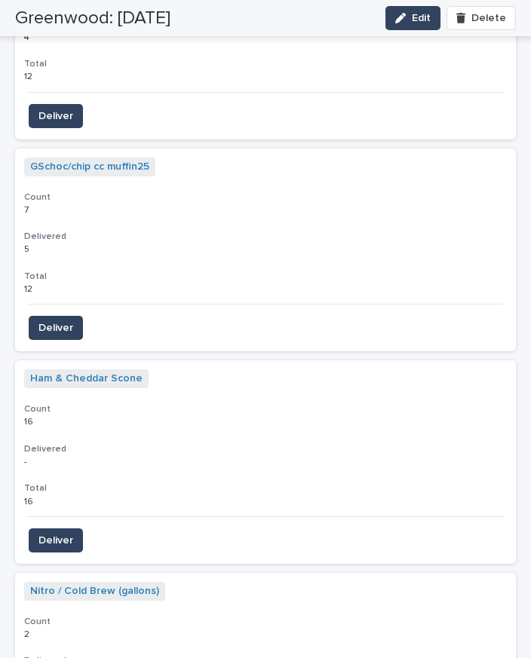
scroll to position [3972, 0]
click at [66, 534] on span "Deliver" at bounding box center [55, 541] width 35 height 15
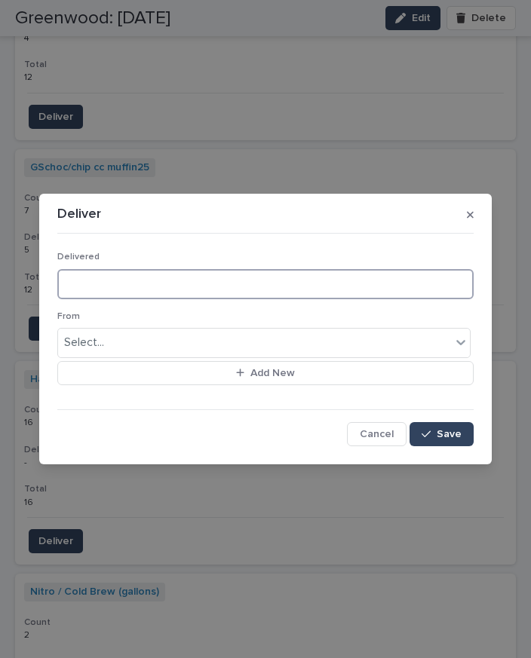
click at [124, 280] on input at bounding box center [265, 284] width 416 height 30
type input "**"
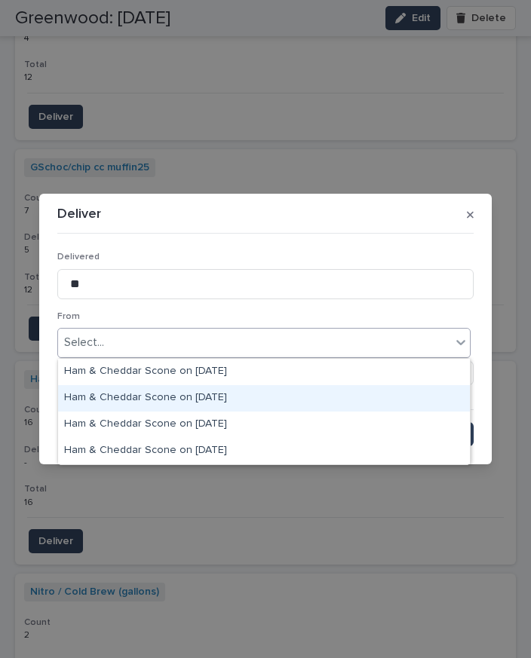
click at [228, 385] on div "Ham & Cheddar Scone on [DATE]" at bounding box center [264, 398] width 412 height 26
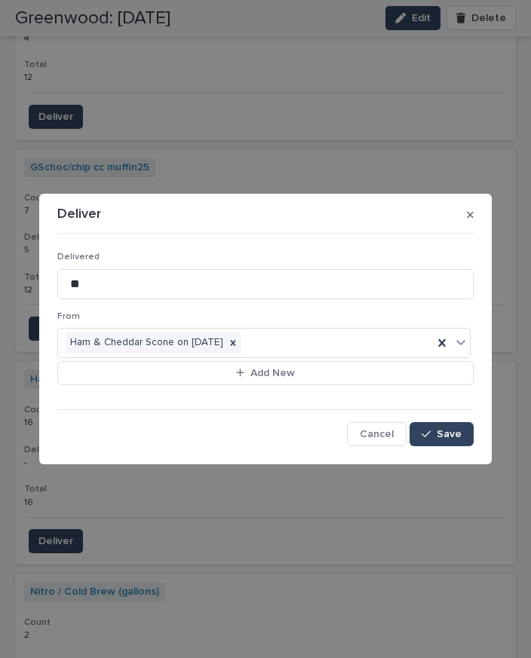
click at [451, 440] on button "Save" at bounding box center [441, 434] width 64 height 24
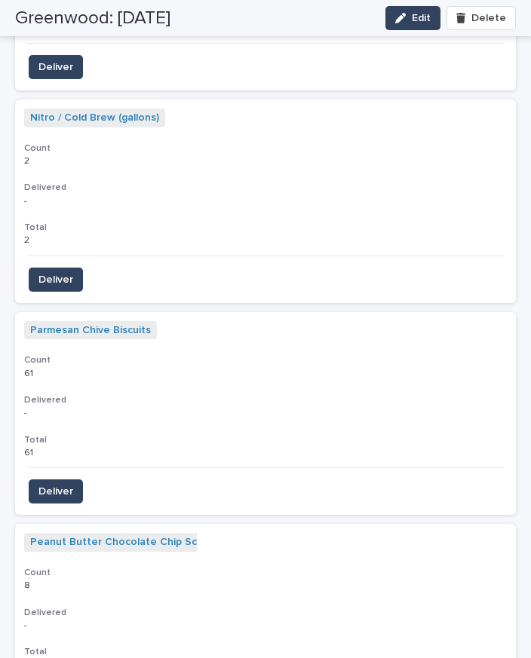
scroll to position [4451, 0]
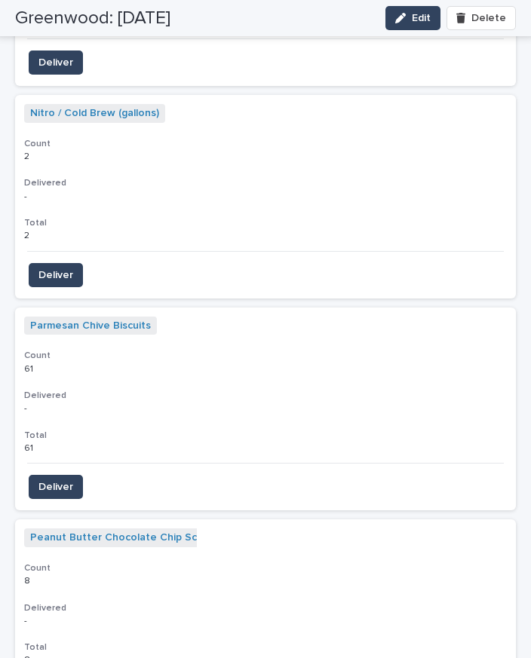
click at [61, 610] on section "Peanut Butter Chocolate Chip Scone + 0 Count 8 8 Delivered - - Total 8 8 Deliver" at bounding box center [265, 621] width 501 height 204
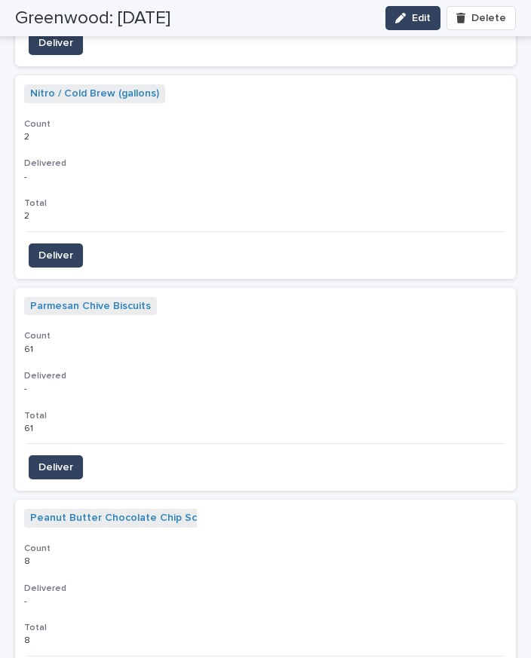
scroll to position [4468, 0]
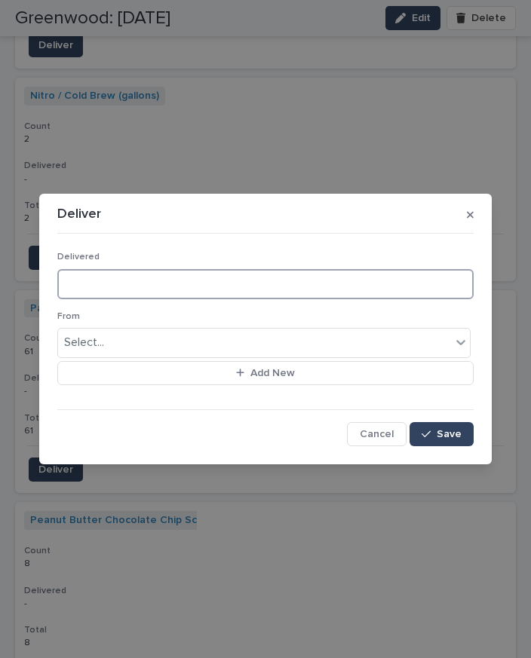
click at [117, 280] on input at bounding box center [265, 284] width 416 height 30
type input "*"
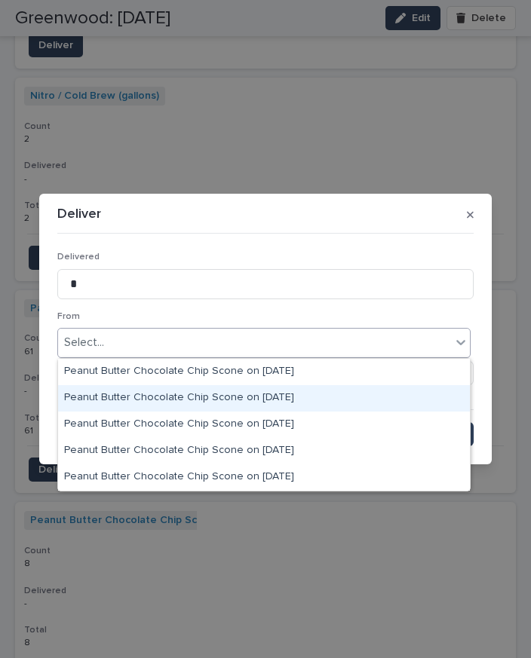
click at [270, 385] on div "Peanut Butter Chocolate Chip Scone on [DATE]" at bounding box center [264, 398] width 412 height 26
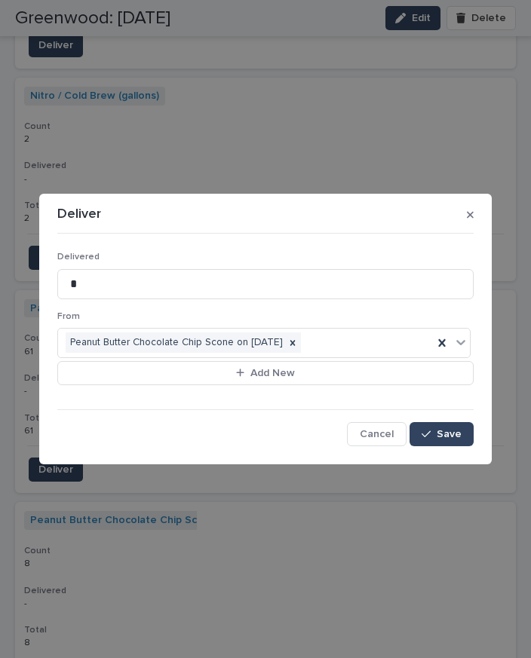
click at [449, 442] on button "Save" at bounding box center [441, 434] width 64 height 24
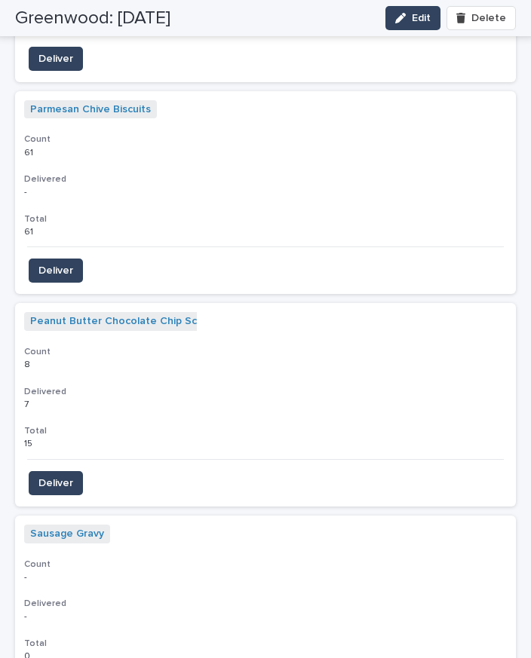
scroll to position [4696, 0]
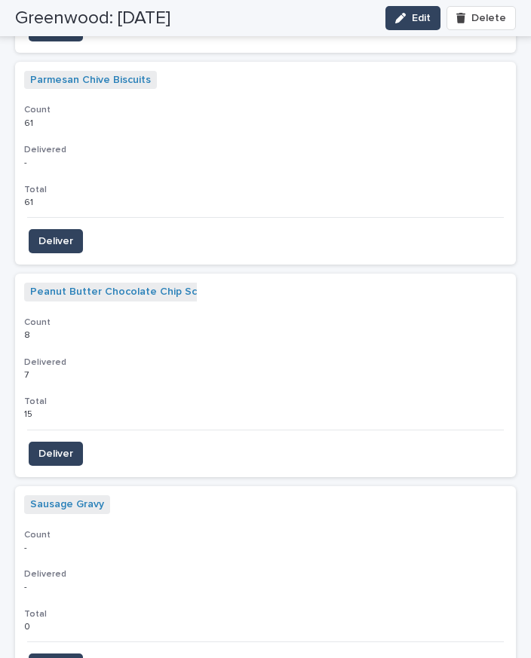
click at [58, 657] on span "Deliver" at bounding box center [55, 665] width 35 height 15
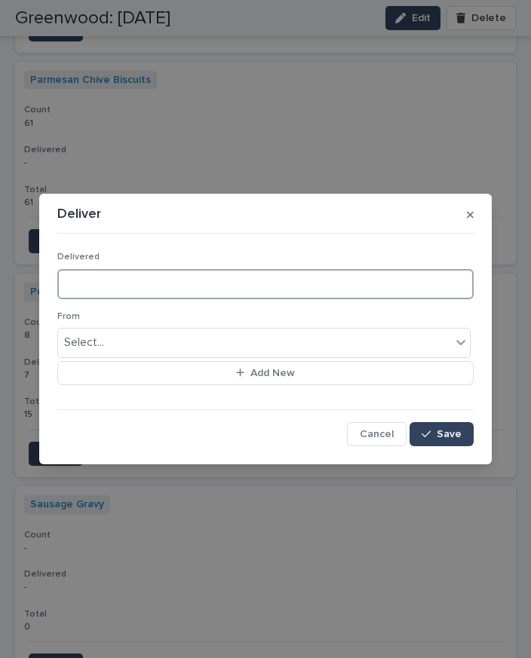
click at [136, 281] on input at bounding box center [265, 284] width 416 height 30
type input "*"
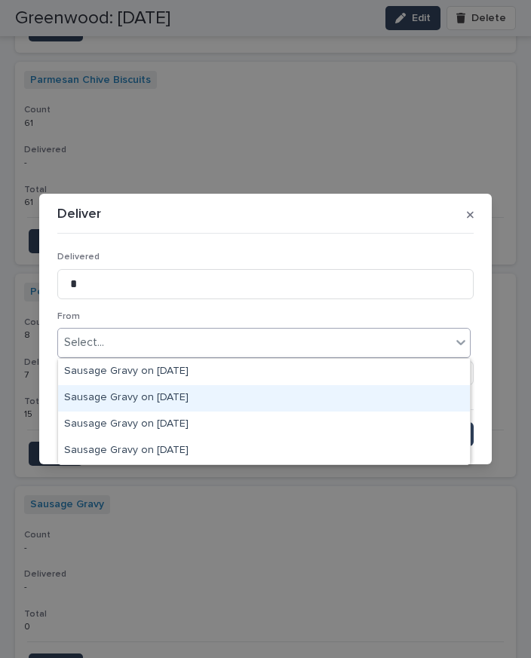
click at [183, 385] on div "Sausage Gravy on [DATE]" at bounding box center [264, 398] width 412 height 26
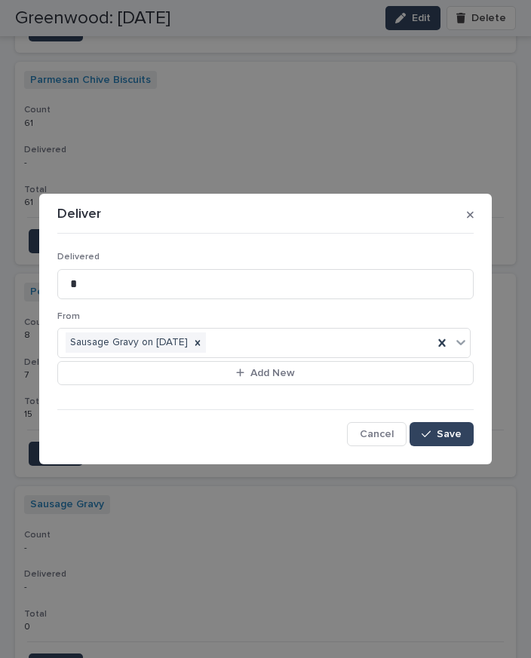
click at [441, 433] on span "Save" at bounding box center [449, 434] width 25 height 11
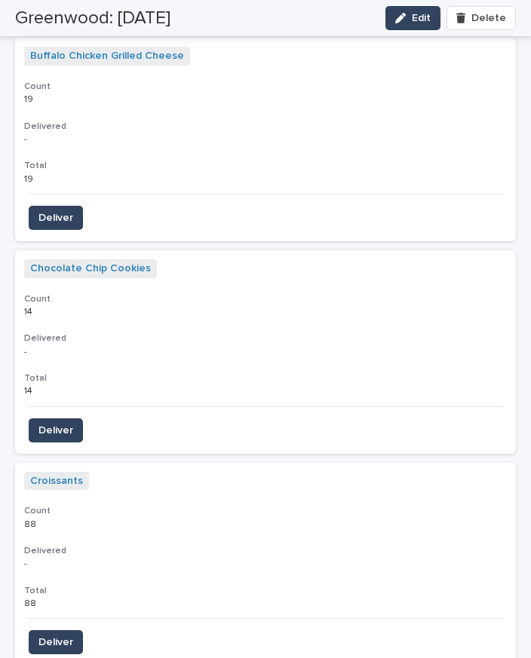
scroll to position [2594, 0]
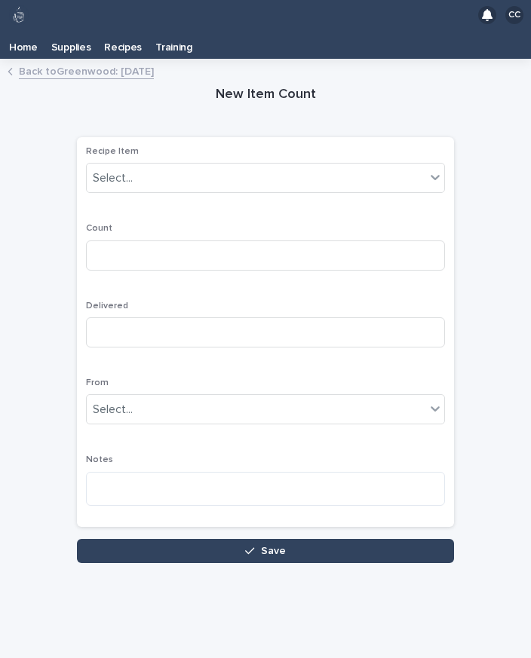
click at [18, 30] on link "Home" at bounding box center [23, 44] width 42 height 29
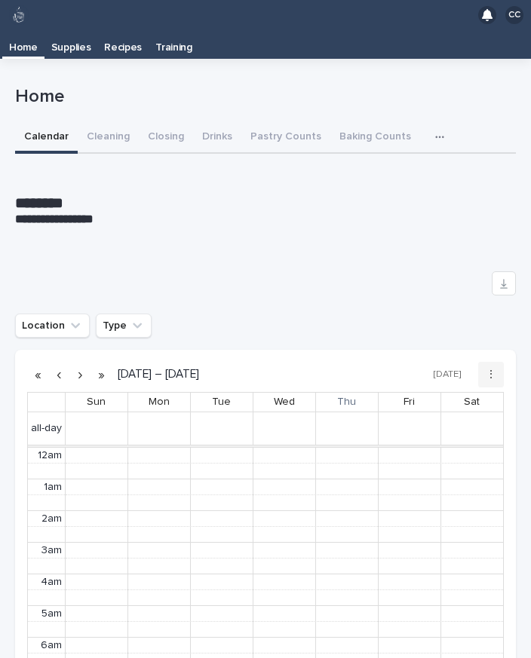
scroll to position [191, 0]
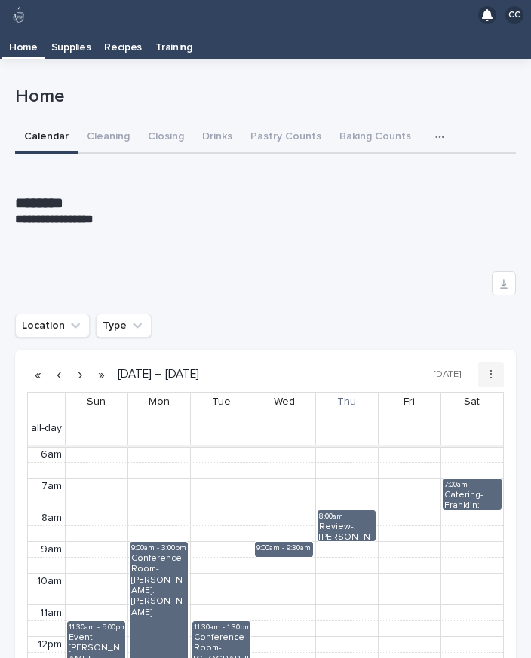
click at [271, 123] on button "Pastry Counts" at bounding box center [285, 138] width 89 height 32
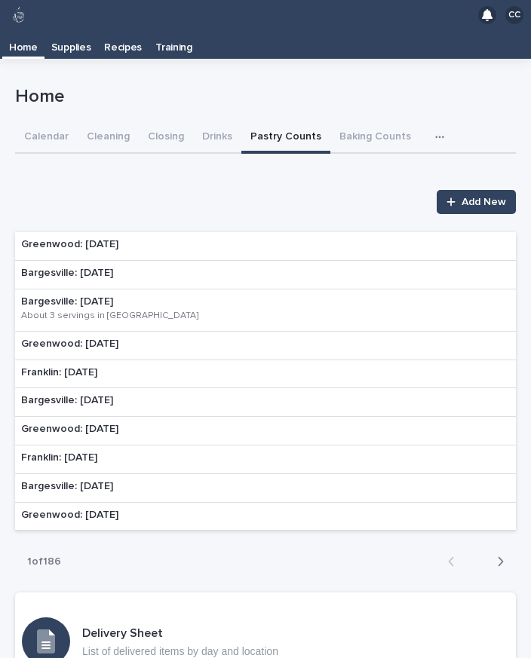
click at [98, 267] on p "Bargesville: [DATE]" at bounding box center [67, 273] width 92 height 13
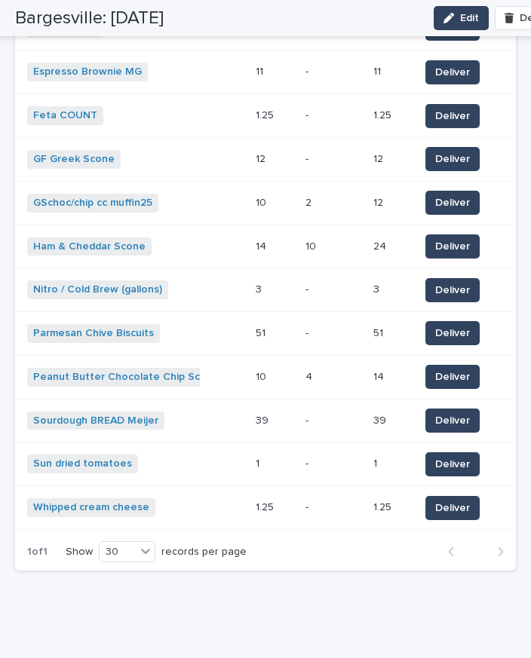
scroll to position [23, 0]
